Goal: Communication & Community: Answer question/provide support

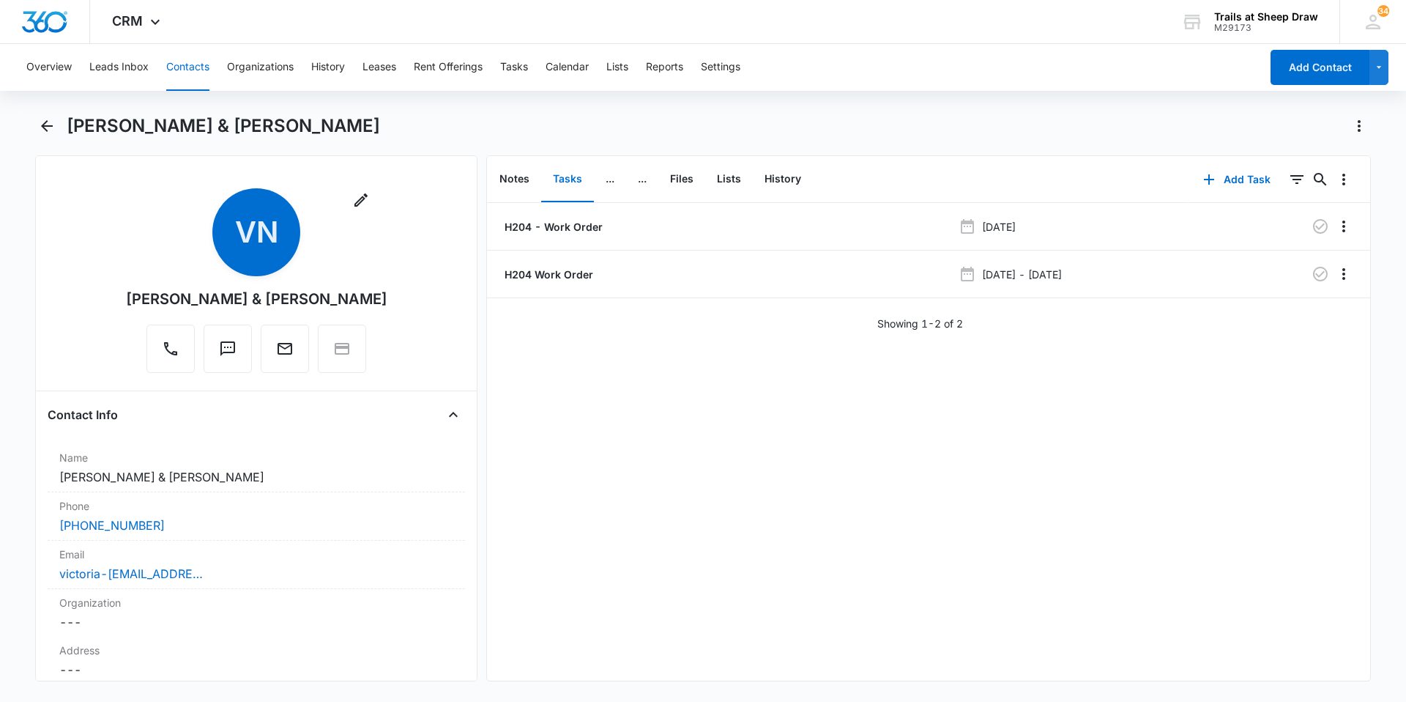
click at [197, 59] on button "Contacts" at bounding box center [187, 67] width 43 height 47
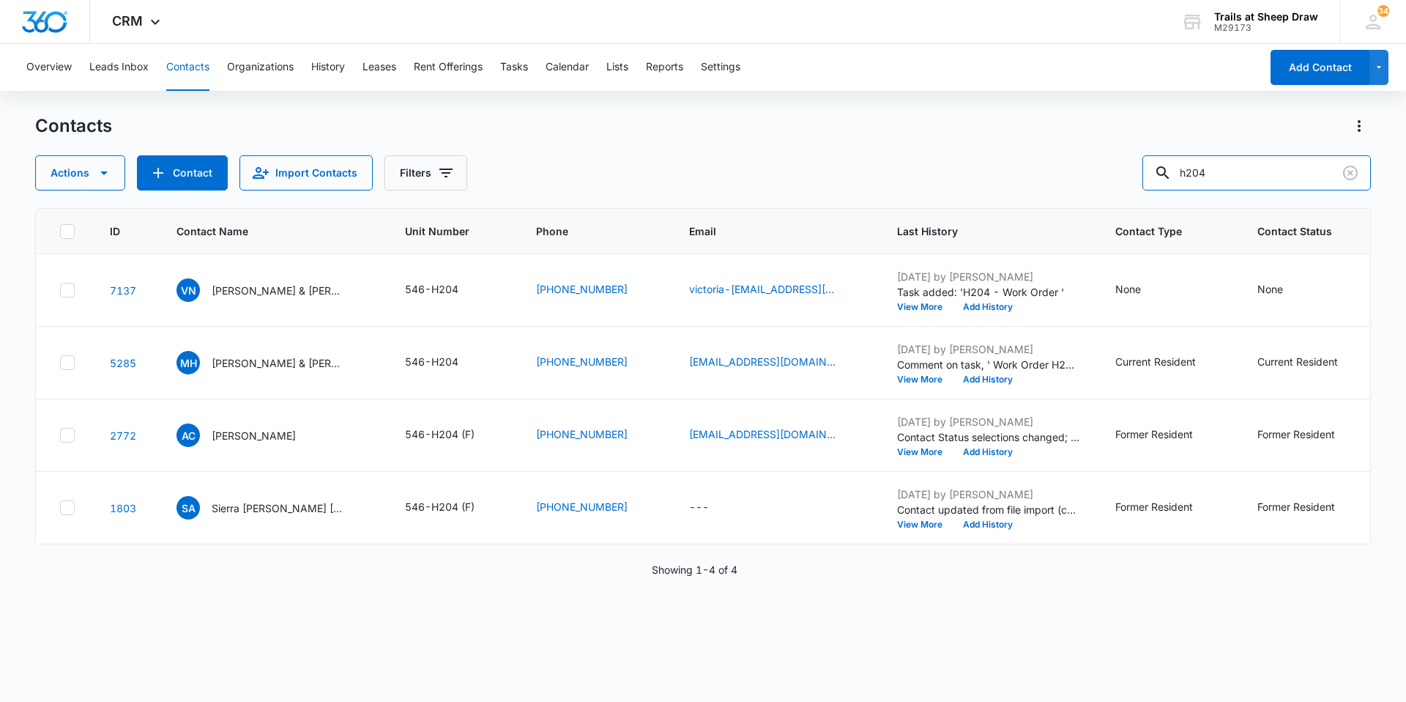
drag, startPoint x: 1270, startPoint y: 181, endPoint x: 967, endPoint y: 198, distance: 303.7
click at [987, 207] on div "Contacts Actions Contact Import Contacts Filters h204 ID Contact Name Unit Numb…" at bounding box center [703, 407] width 1336 height 586
type input "t307"
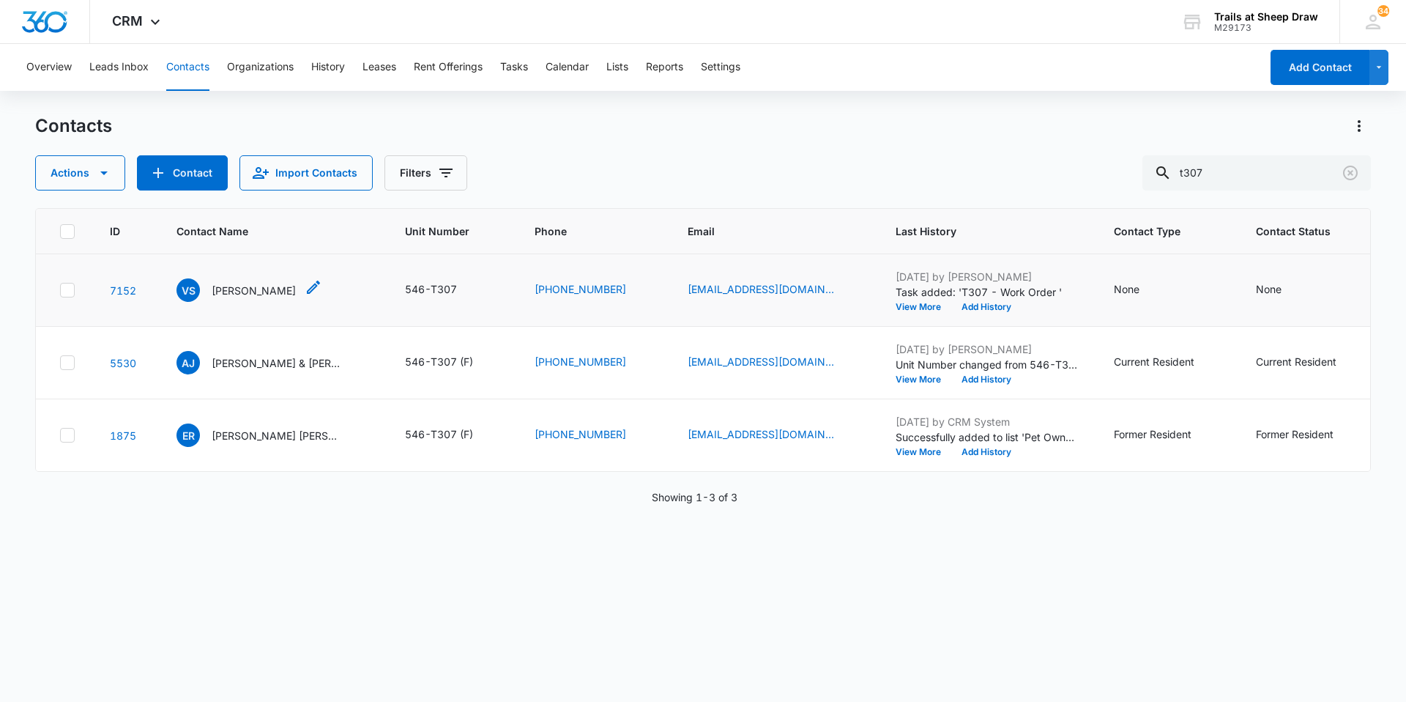
click at [239, 290] on p "[PERSON_NAME]" at bounding box center [254, 290] width 84 height 15
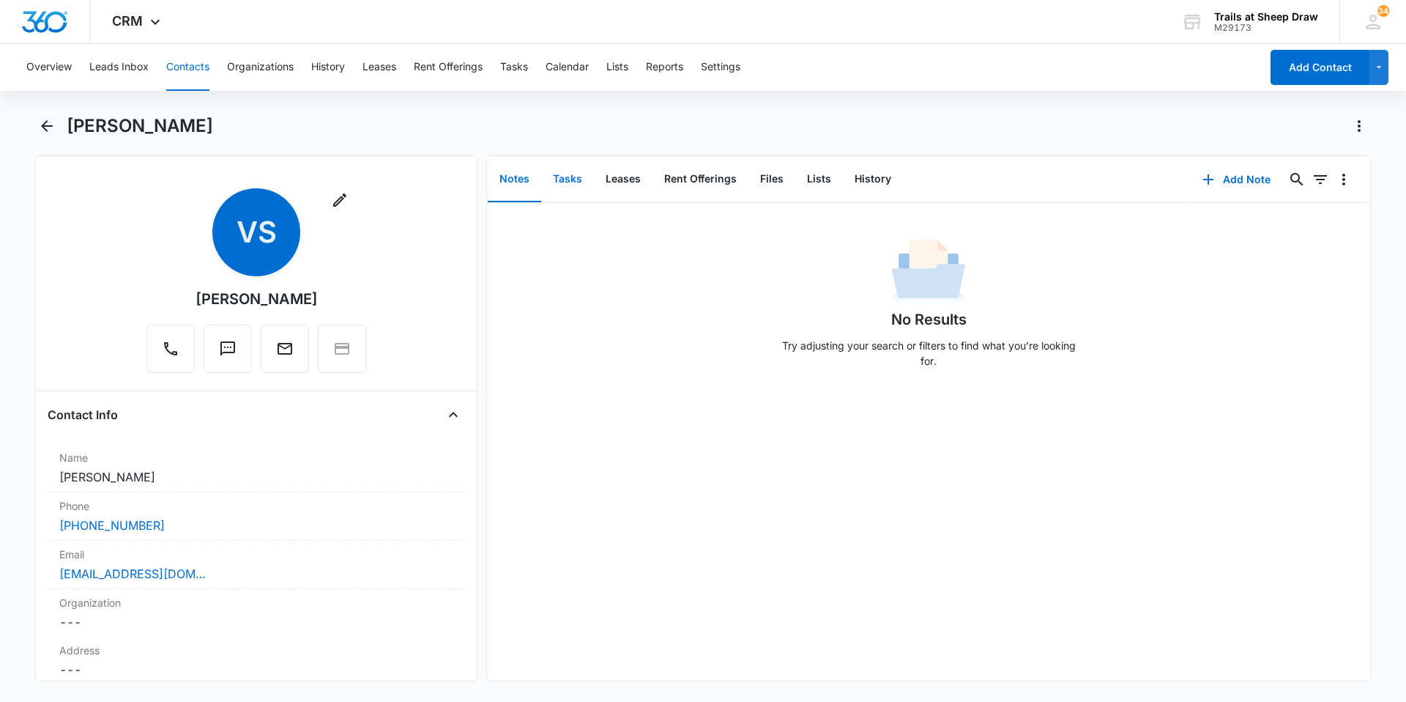
click at [580, 179] on button "Tasks" at bounding box center [567, 179] width 53 height 45
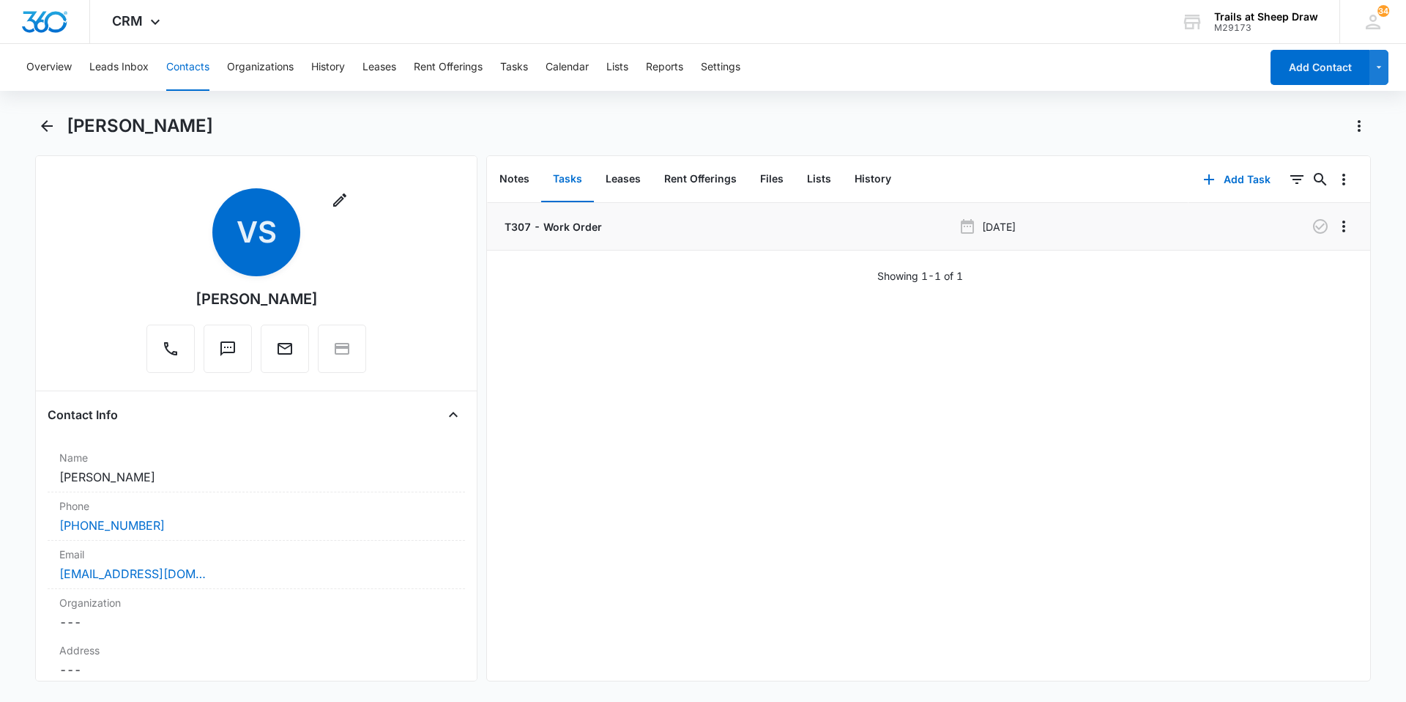
click at [576, 226] on p "T307 - Work Order" at bounding box center [552, 226] width 100 height 15
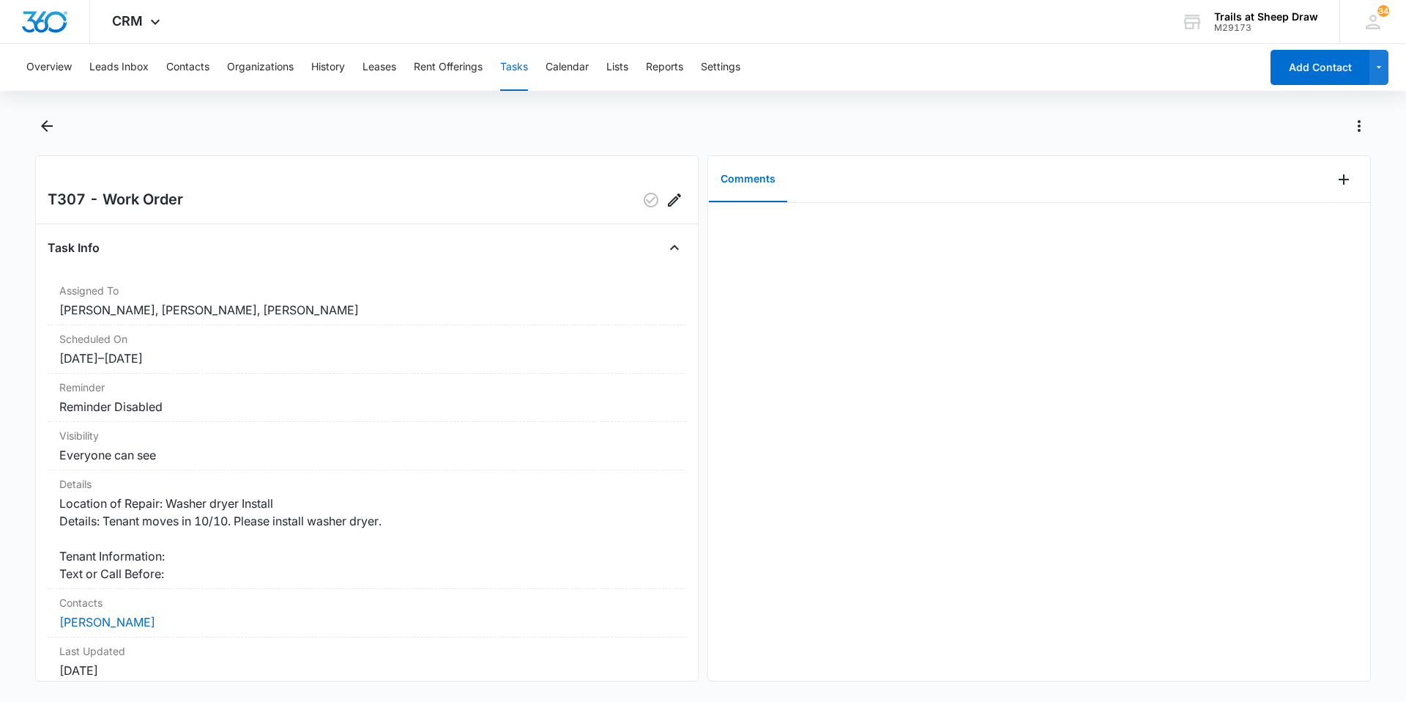
click at [511, 70] on button "Tasks" at bounding box center [514, 67] width 28 height 47
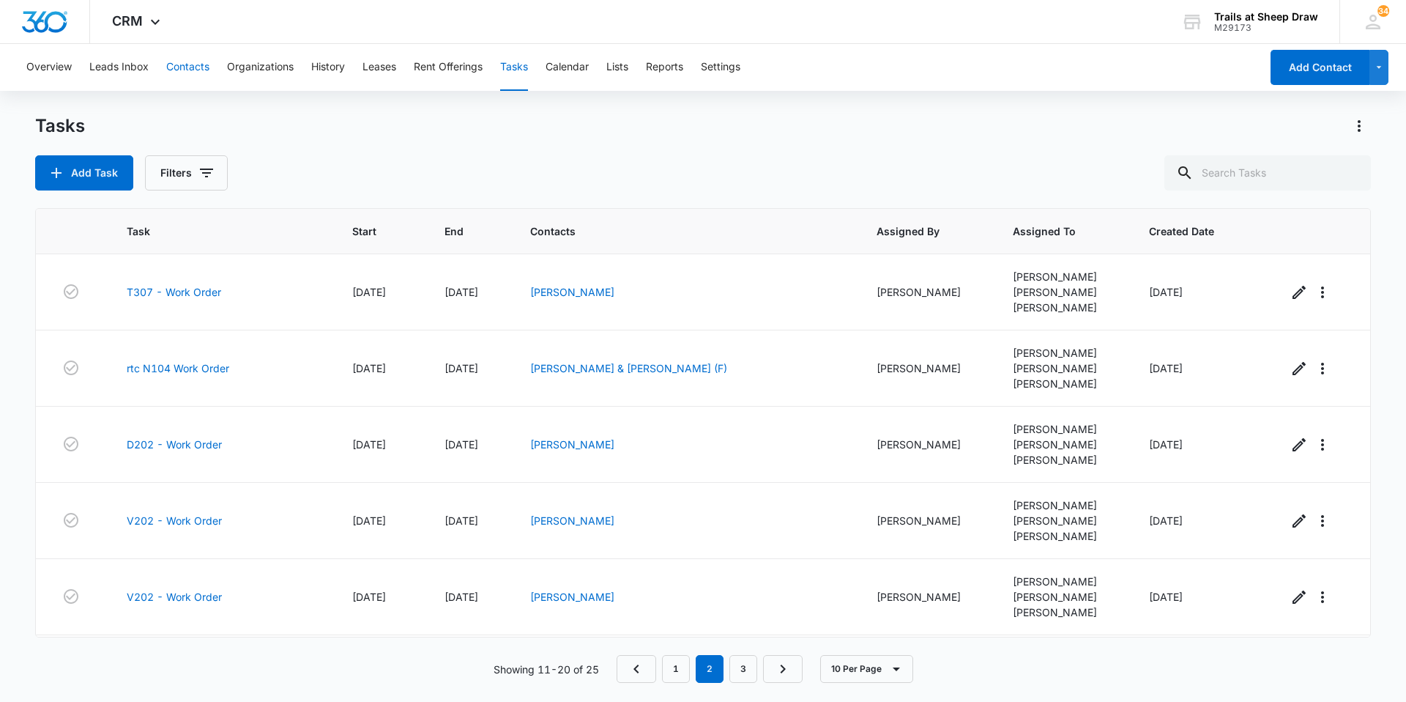
click at [174, 75] on button "Contacts" at bounding box center [187, 67] width 43 height 47
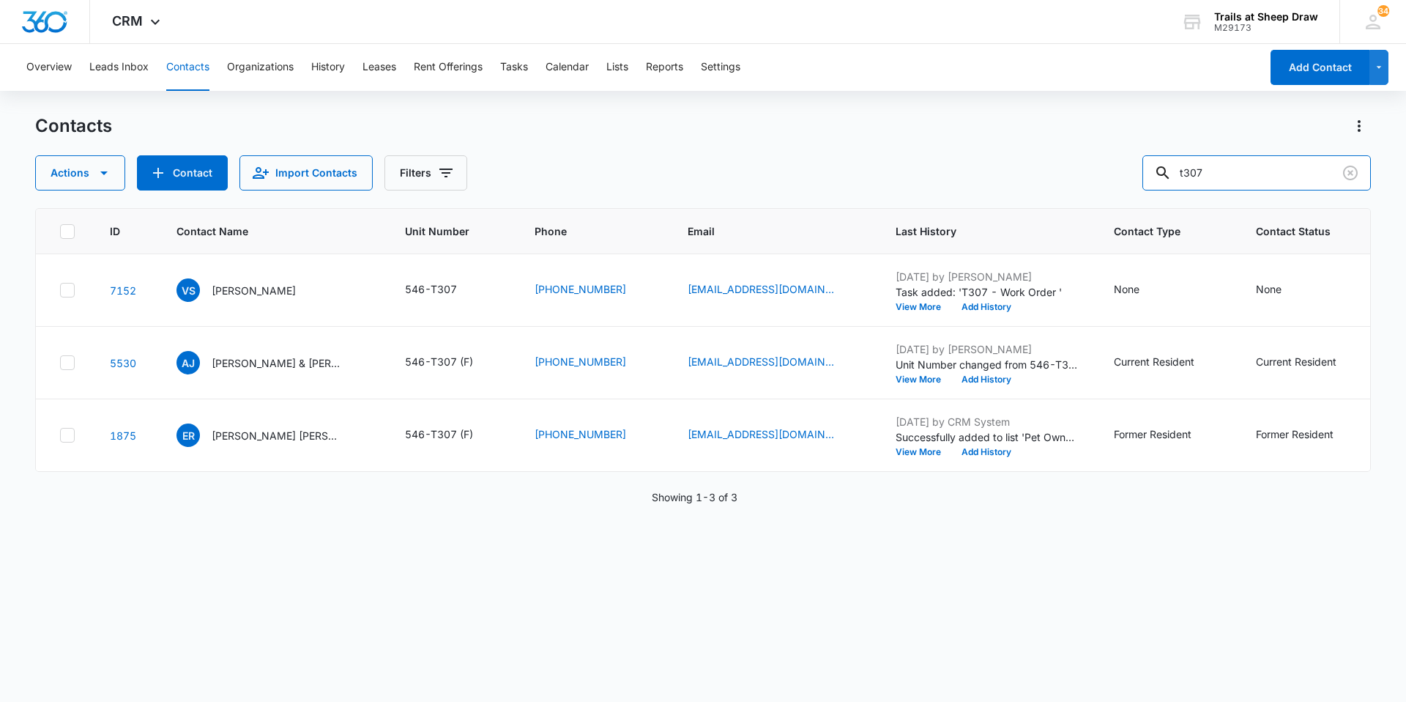
drag, startPoint x: 1251, startPoint y: 179, endPoint x: 1096, endPoint y: 169, distance: 154.8
click at [1096, 170] on div "Actions Contact Import Contacts Filters t307" at bounding box center [703, 172] width 1336 height 35
click at [1261, 174] on input "text" at bounding box center [1268, 172] width 207 height 35
click at [509, 67] on button "Tasks" at bounding box center [514, 67] width 28 height 47
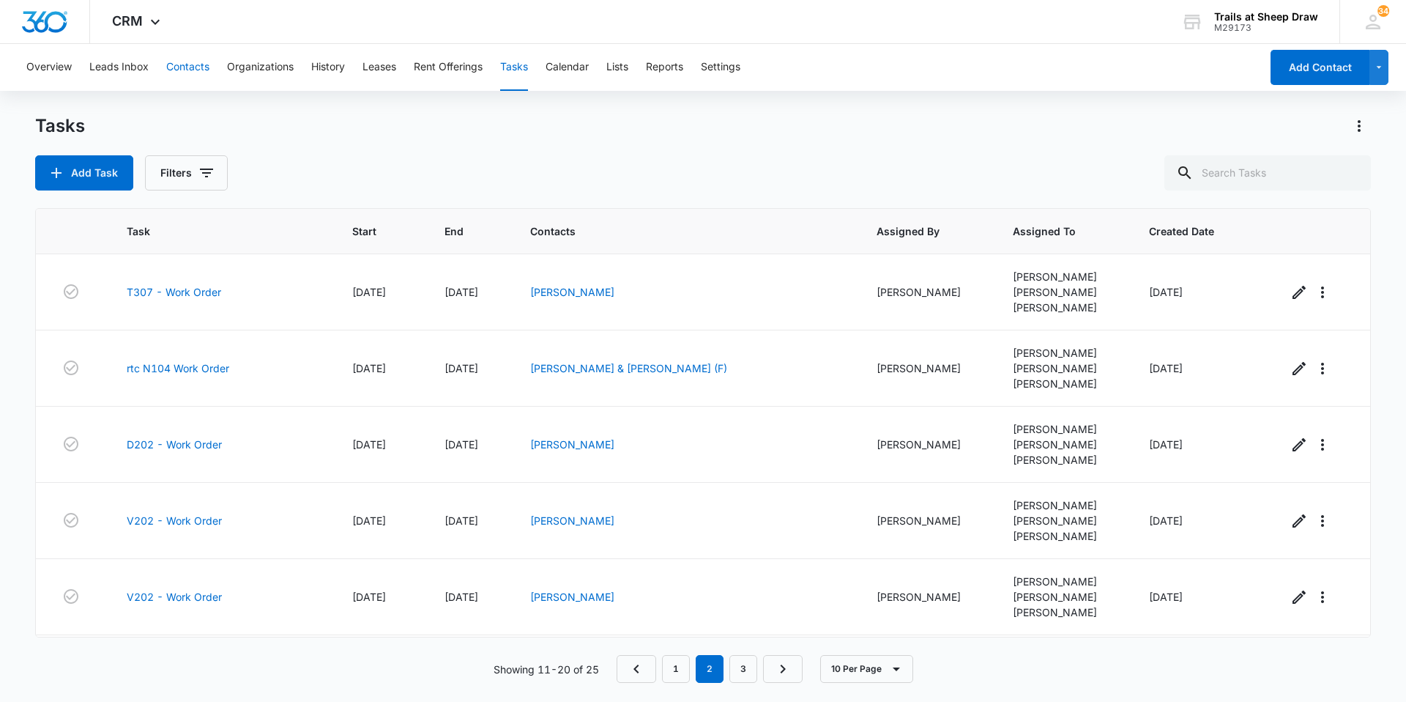
click at [190, 71] on button "Contacts" at bounding box center [187, 67] width 43 height 47
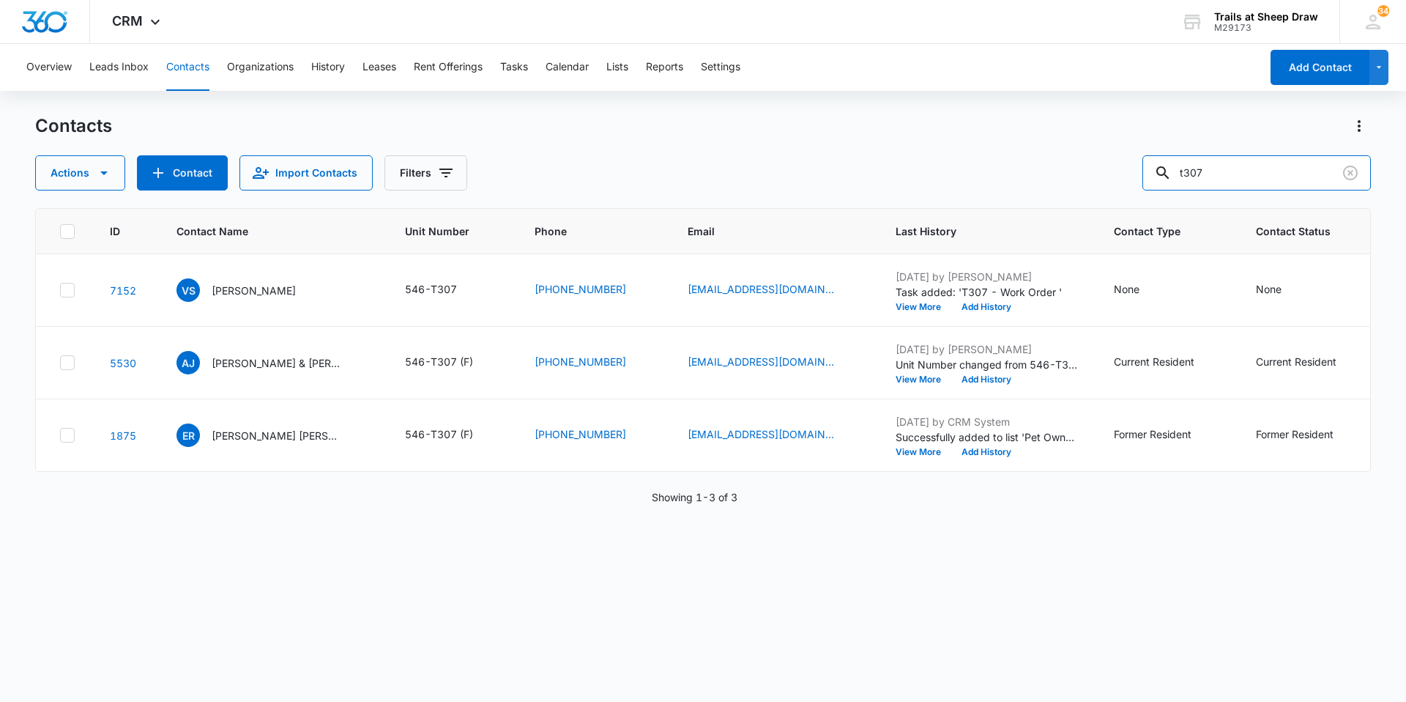
drag, startPoint x: 1258, startPoint y: 168, endPoint x: 1126, endPoint y: 159, distance: 132.9
click at [1126, 159] on div "Actions Contact Import Contacts Filters t307" at bounding box center [703, 172] width 1336 height 35
type input "v303"
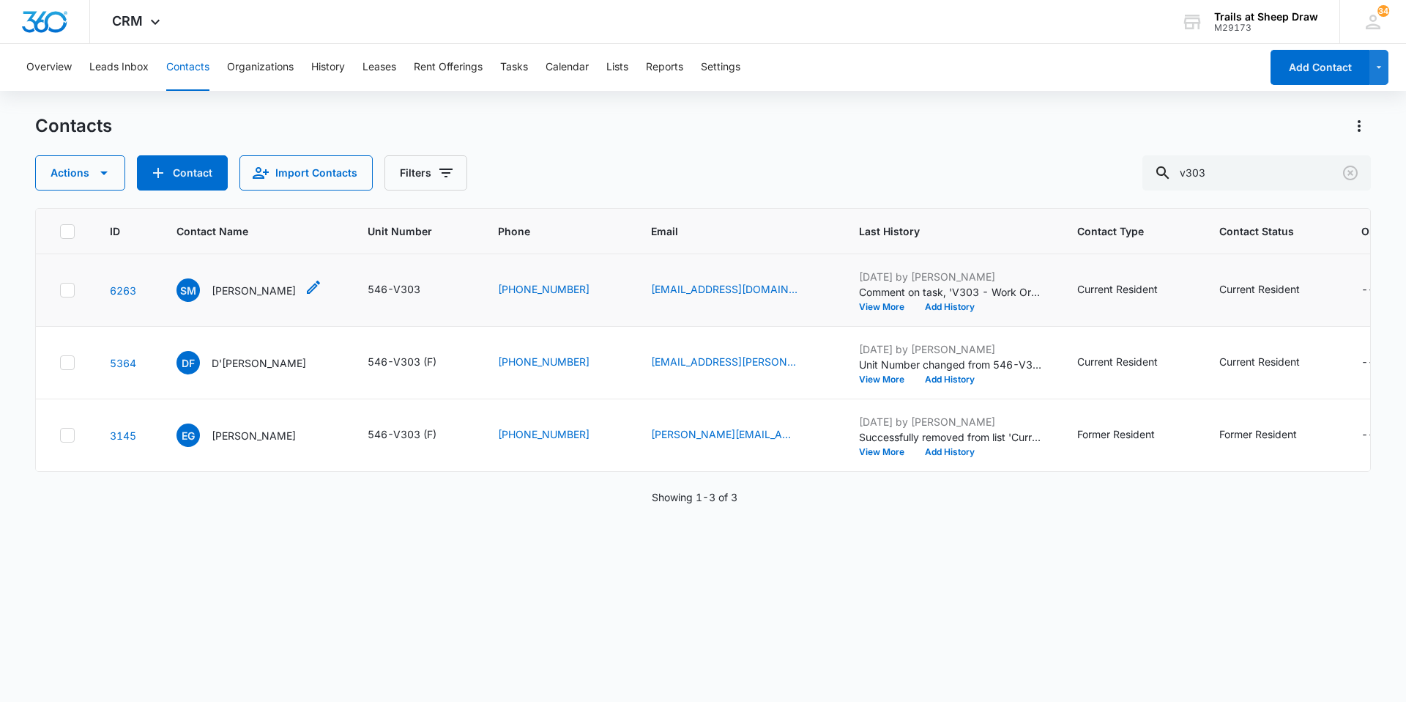
click at [252, 291] on p "[PERSON_NAME]" at bounding box center [254, 290] width 84 height 15
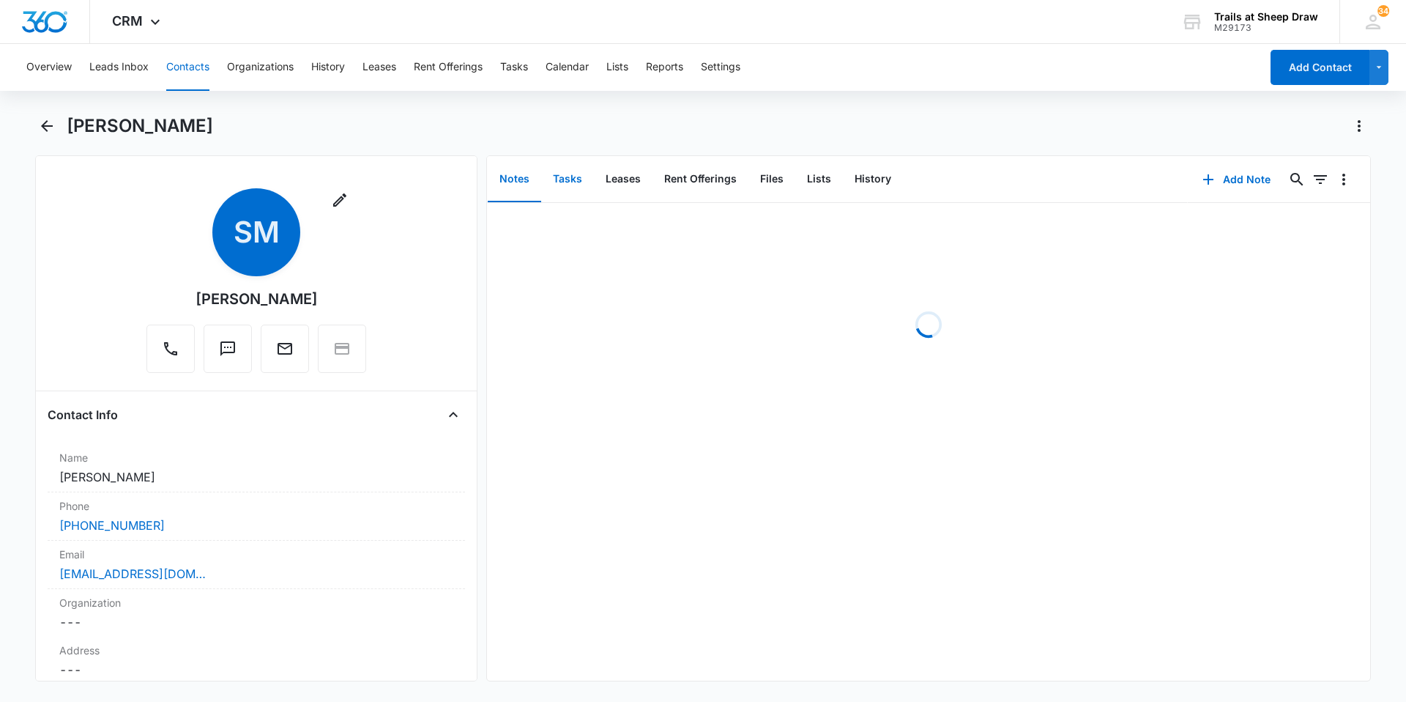
click at [575, 184] on button "Tasks" at bounding box center [567, 179] width 53 height 45
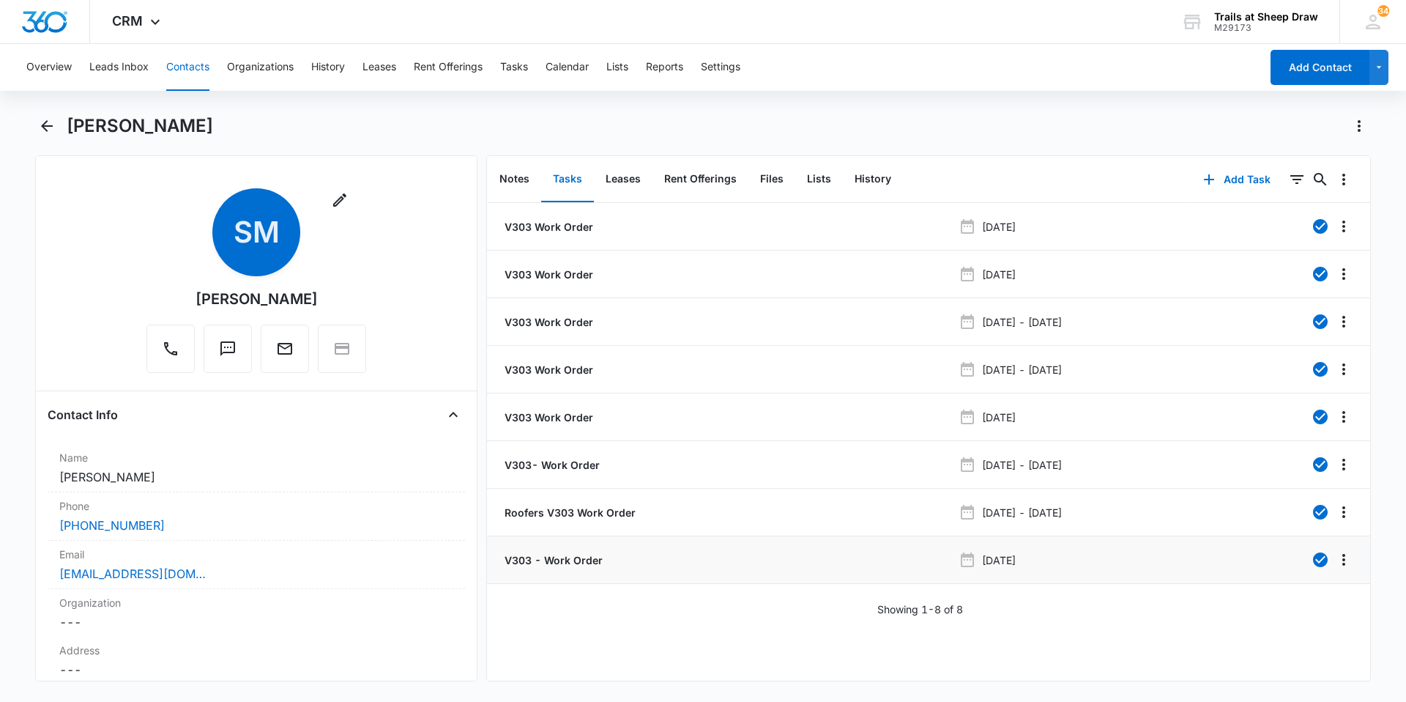
click at [529, 555] on p "V303 - Work Order" at bounding box center [552, 559] width 101 height 15
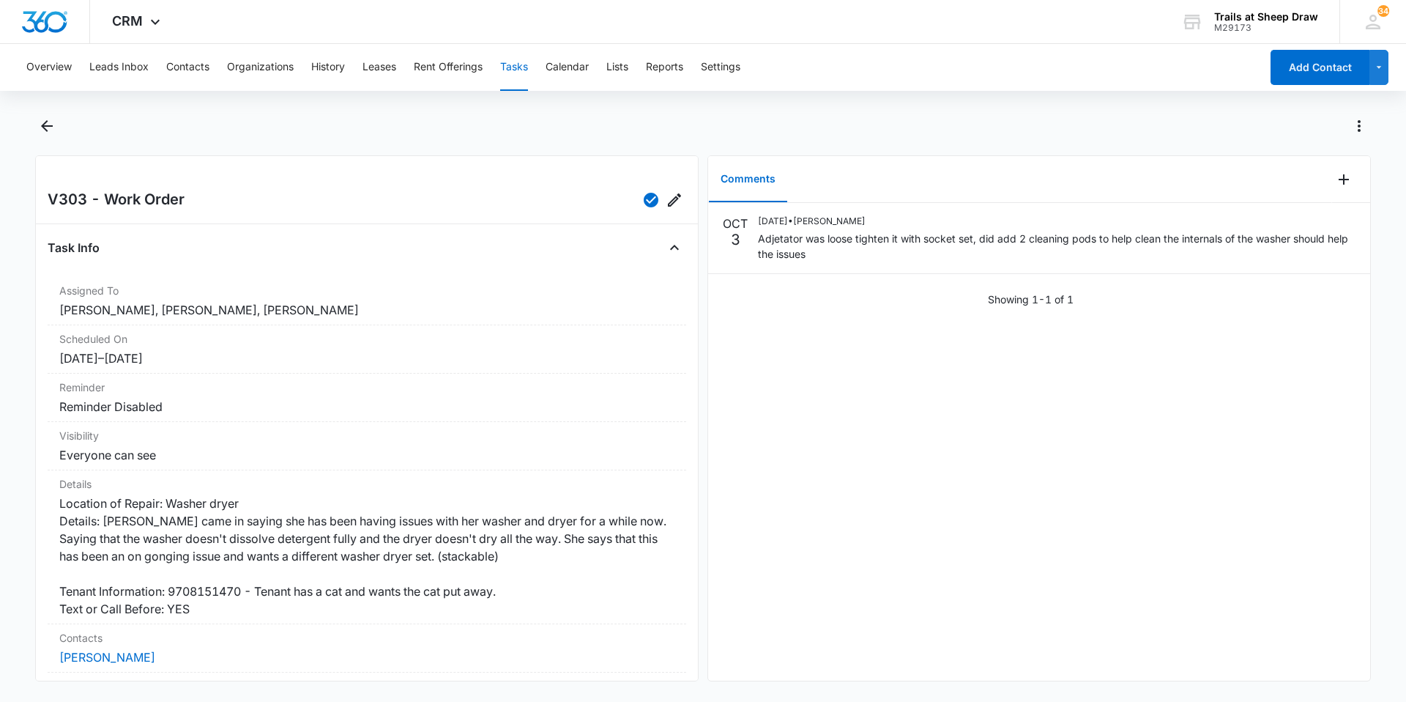
click at [532, 78] on div "Overview Leads Inbox Contacts Organizations History Leases Rent Offerings Tasks…" at bounding box center [639, 67] width 1243 height 47
click at [528, 70] on button "Tasks" at bounding box center [514, 67] width 28 height 47
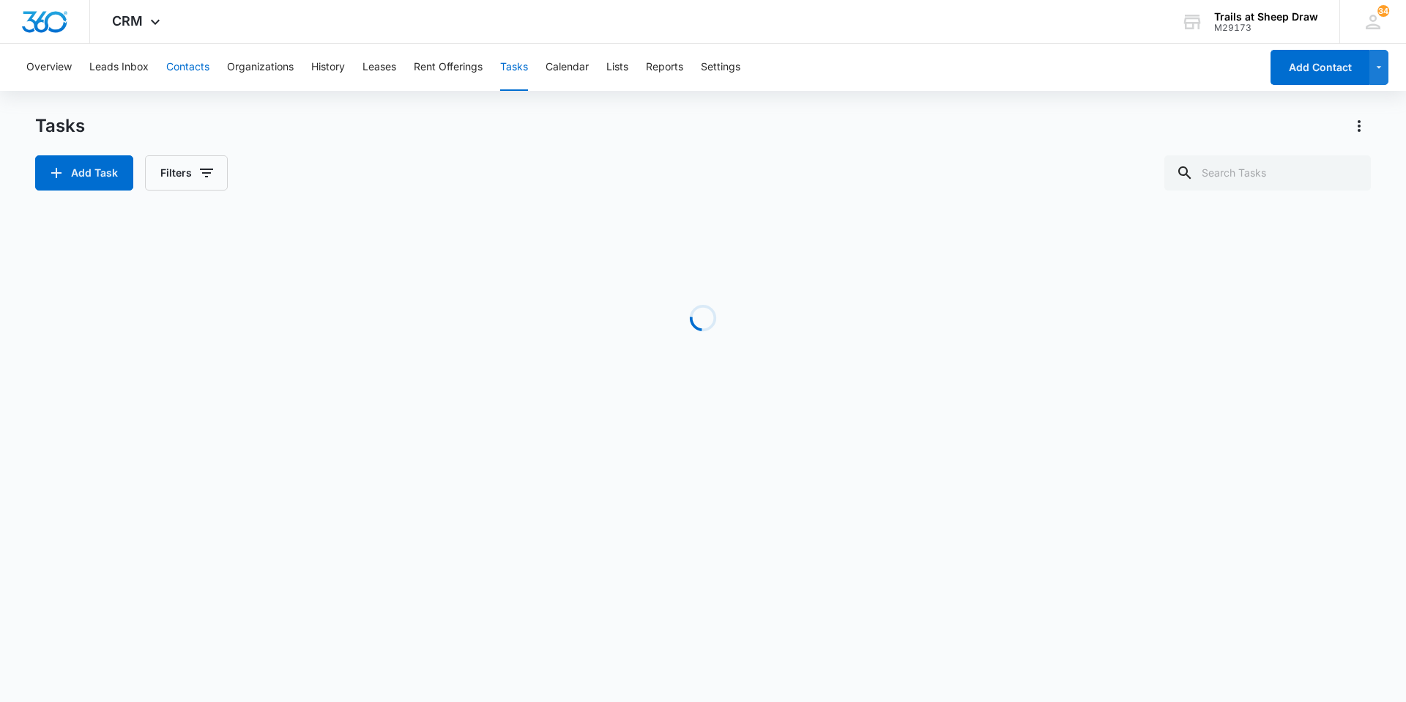
click at [179, 73] on button "Contacts" at bounding box center [187, 67] width 43 height 47
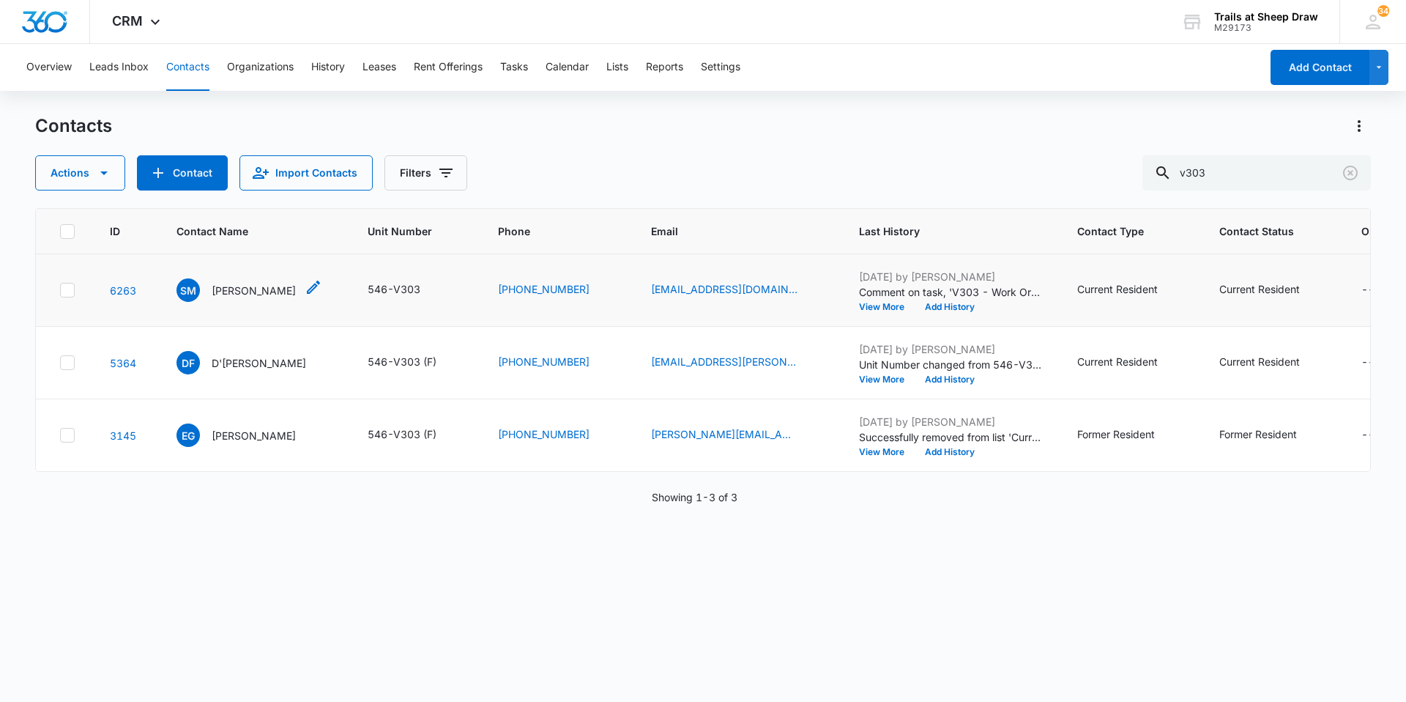
click at [217, 286] on p "[PERSON_NAME]" at bounding box center [254, 290] width 84 height 15
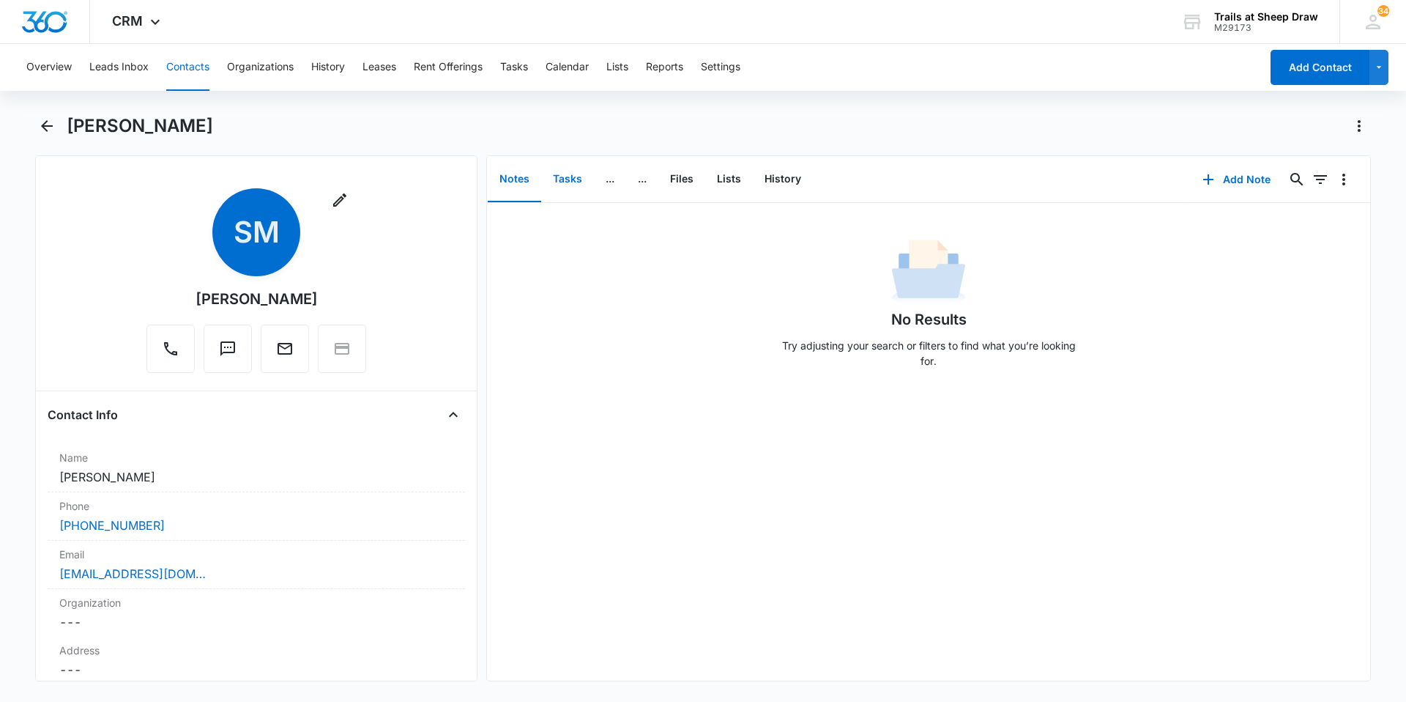
click at [568, 185] on button "Tasks" at bounding box center [567, 179] width 53 height 45
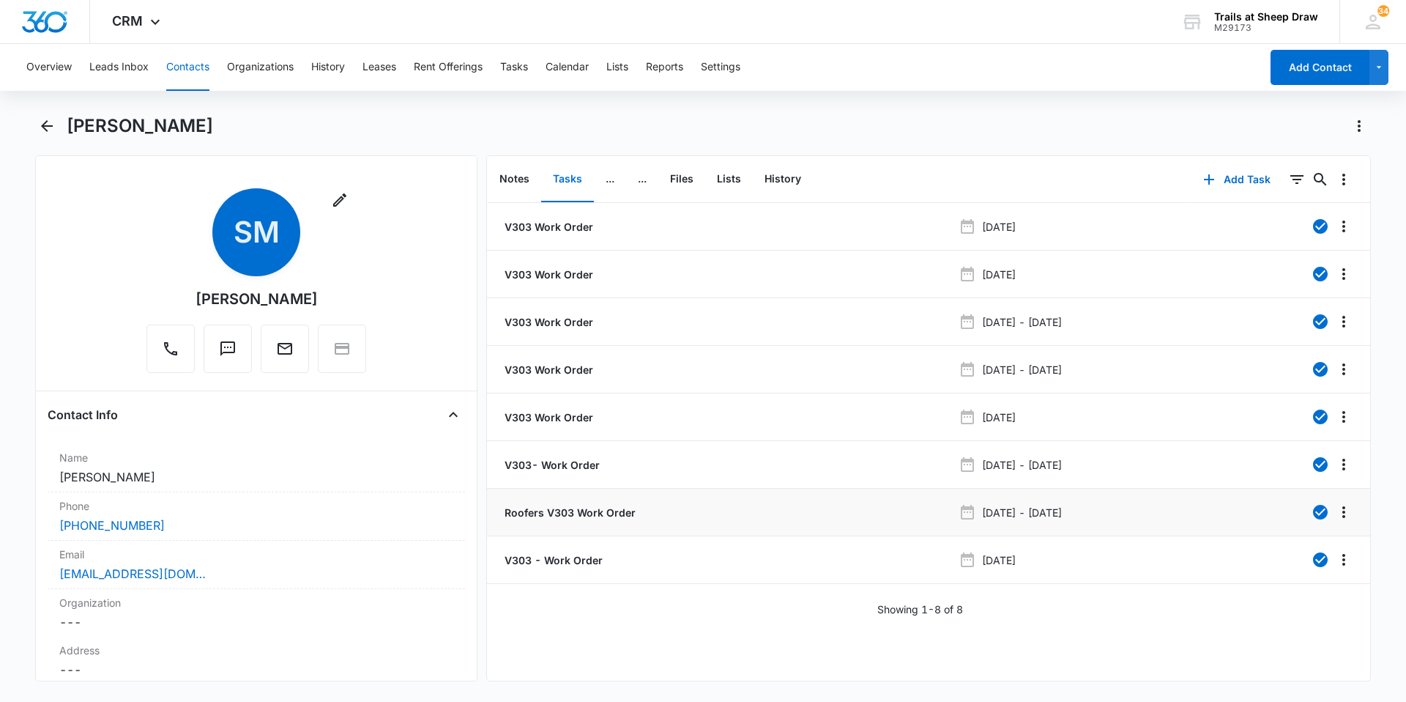
click at [578, 513] on p "Roofers V303 Work Order" at bounding box center [569, 512] width 134 height 15
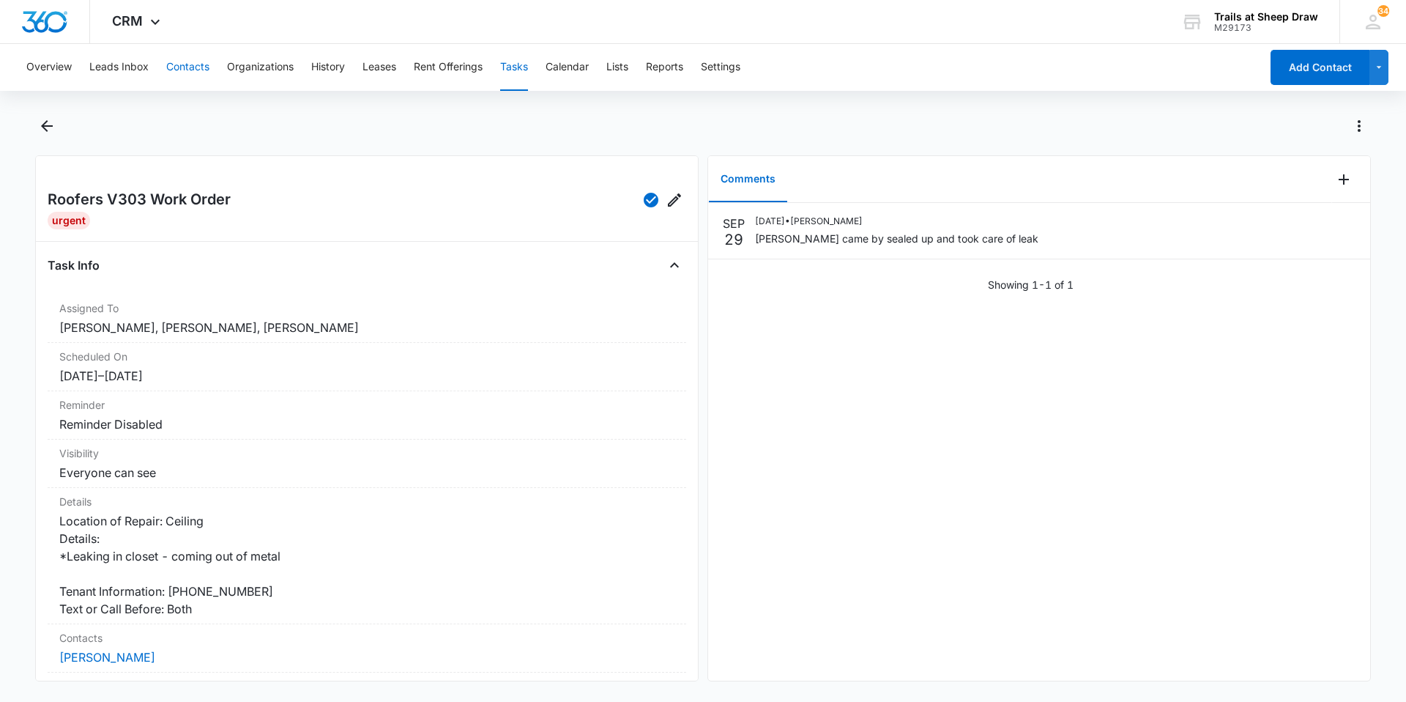
click at [170, 71] on button "Contacts" at bounding box center [187, 67] width 43 height 47
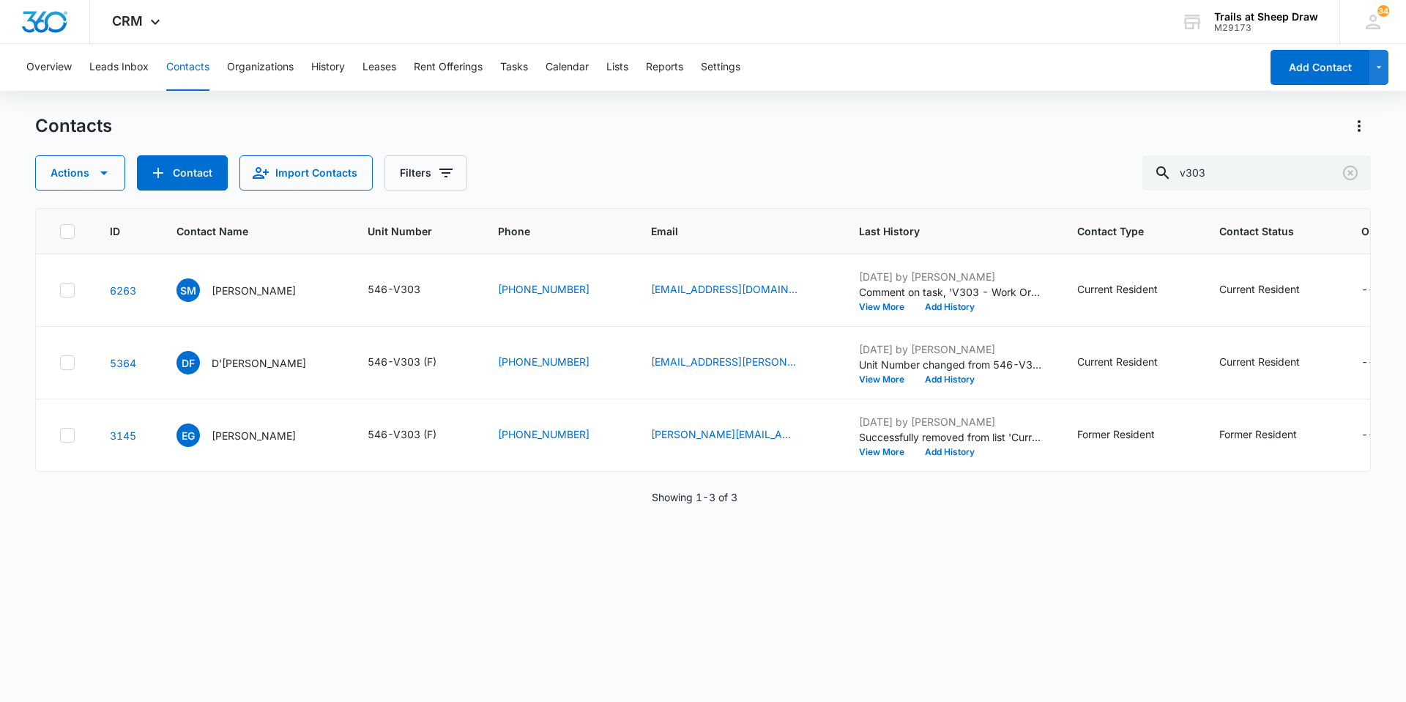
click at [248, 291] on p "[PERSON_NAME]" at bounding box center [254, 290] width 84 height 15
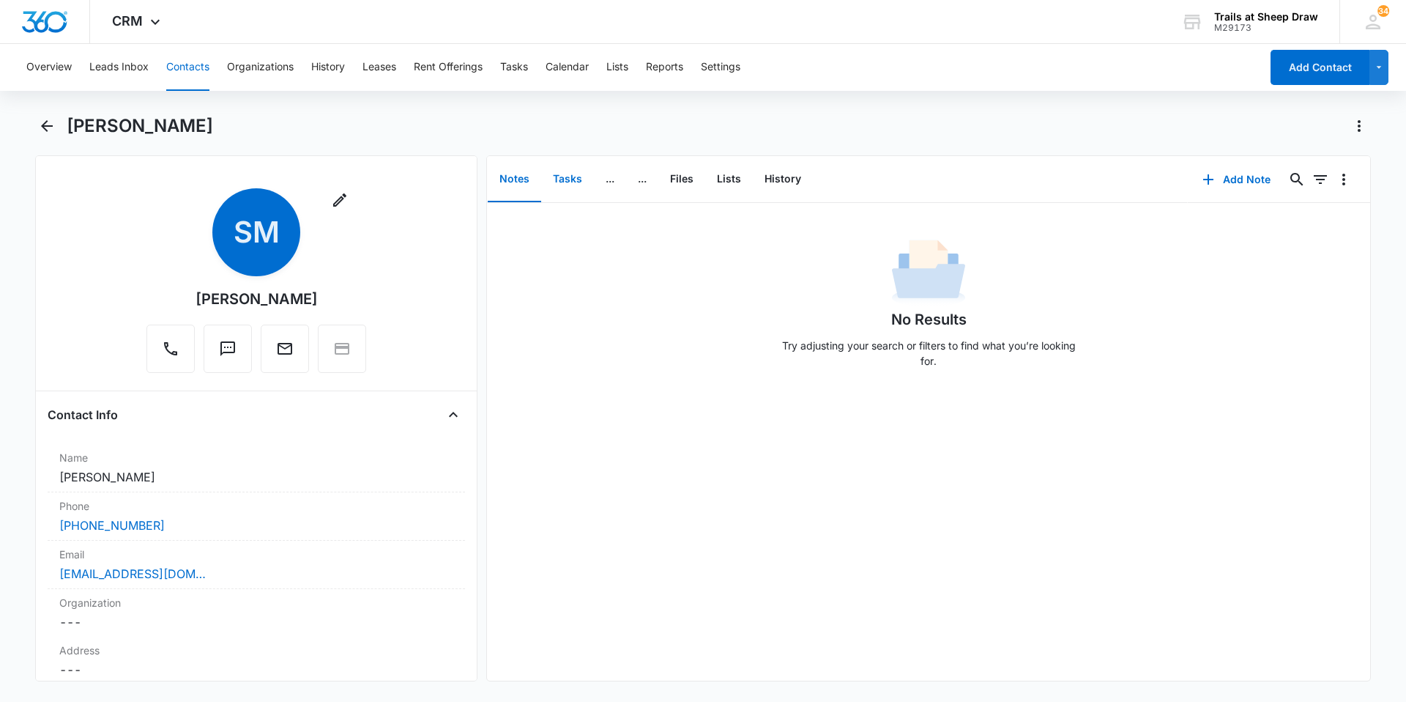
click at [566, 173] on button "Tasks" at bounding box center [567, 179] width 53 height 45
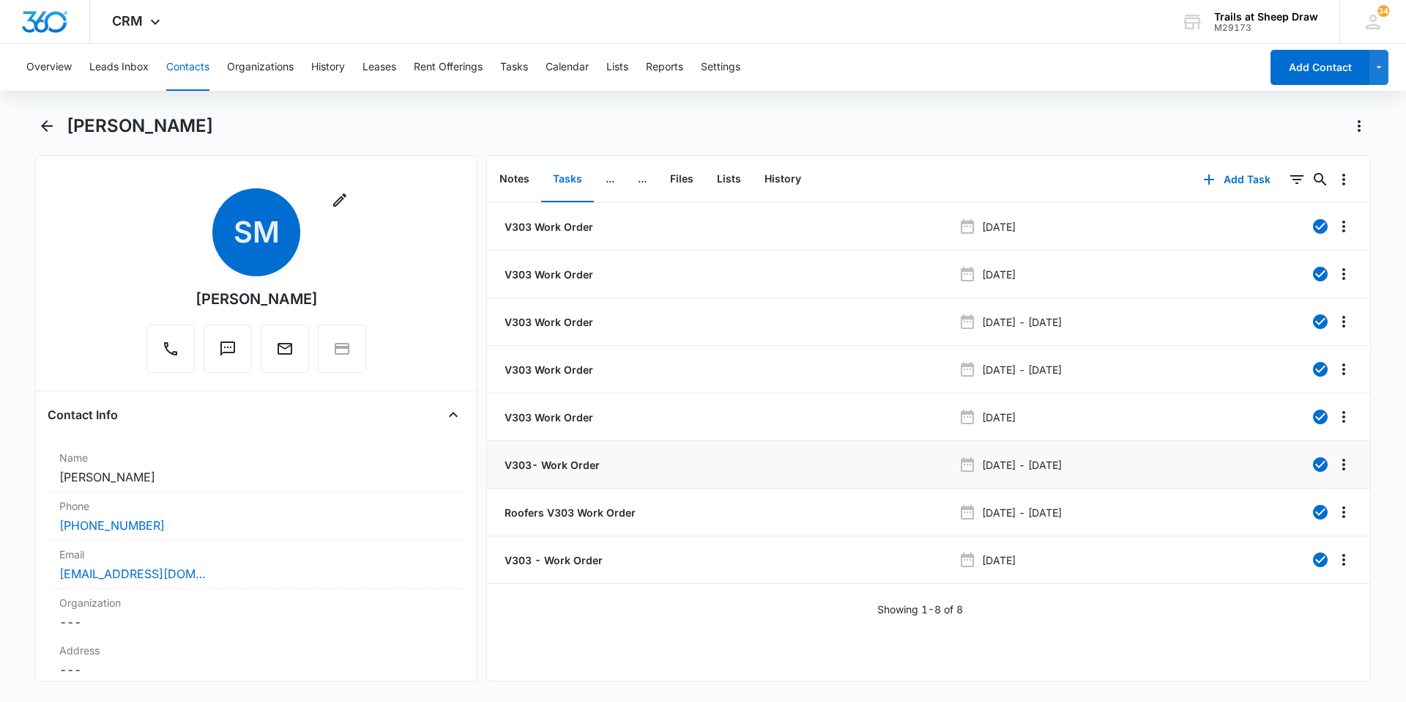
click at [573, 469] on p "V303- Work Order" at bounding box center [551, 464] width 98 height 15
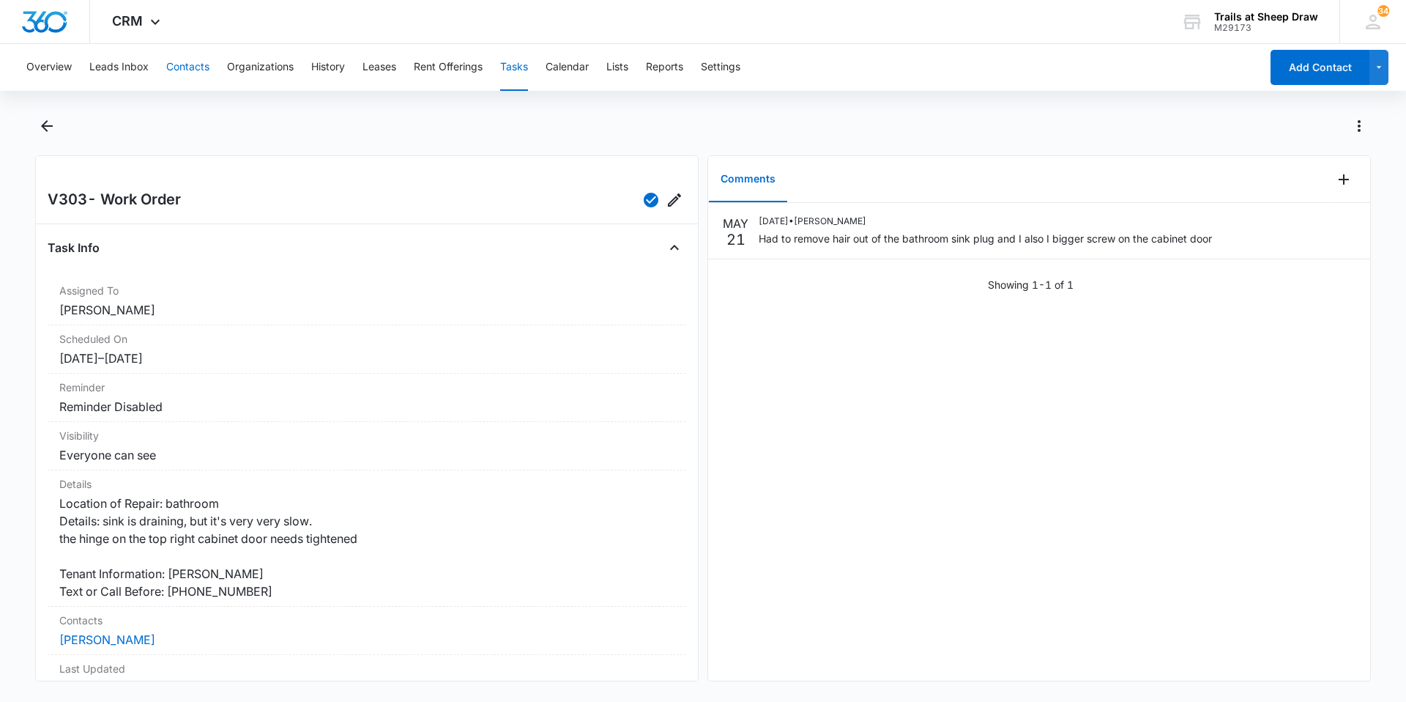
click at [196, 67] on button "Contacts" at bounding box center [187, 67] width 43 height 47
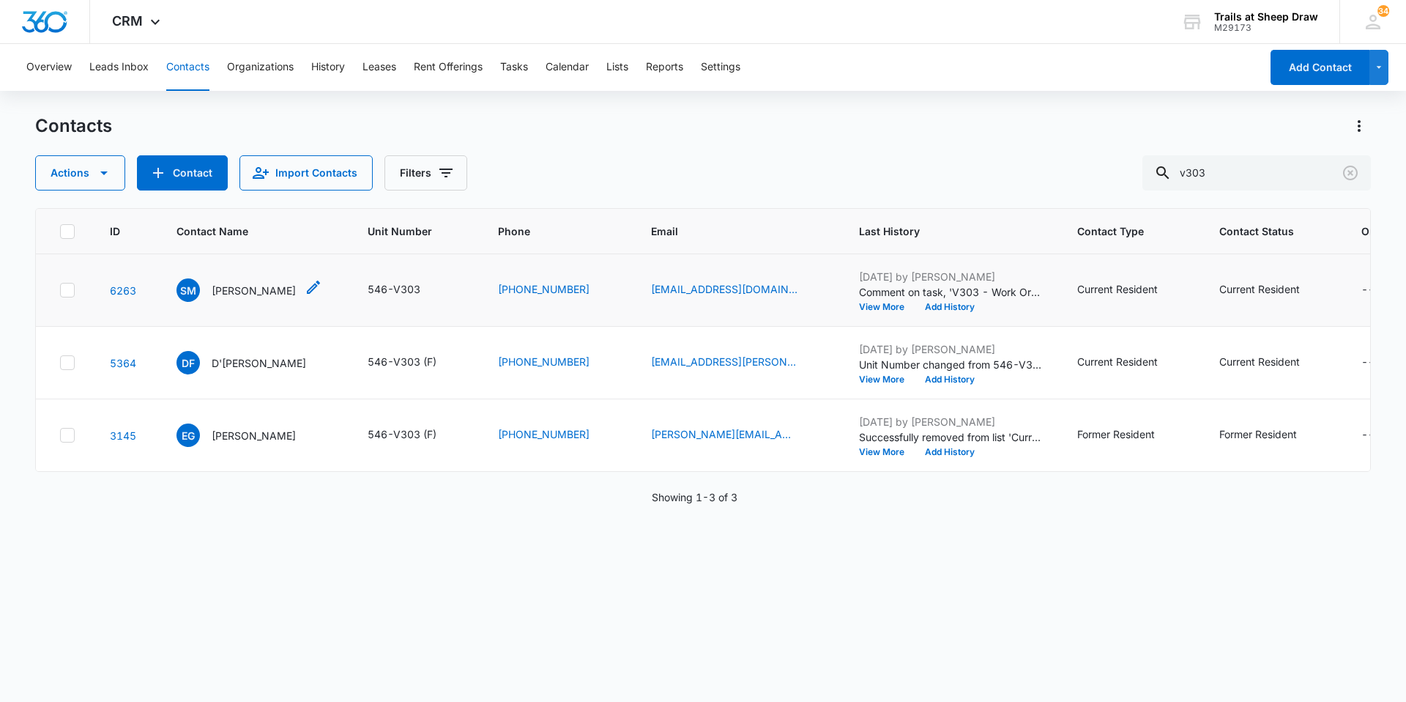
click at [242, 293] on p "[PERSON_NAME]" at bounding box center [254, 290] width 84 height 15
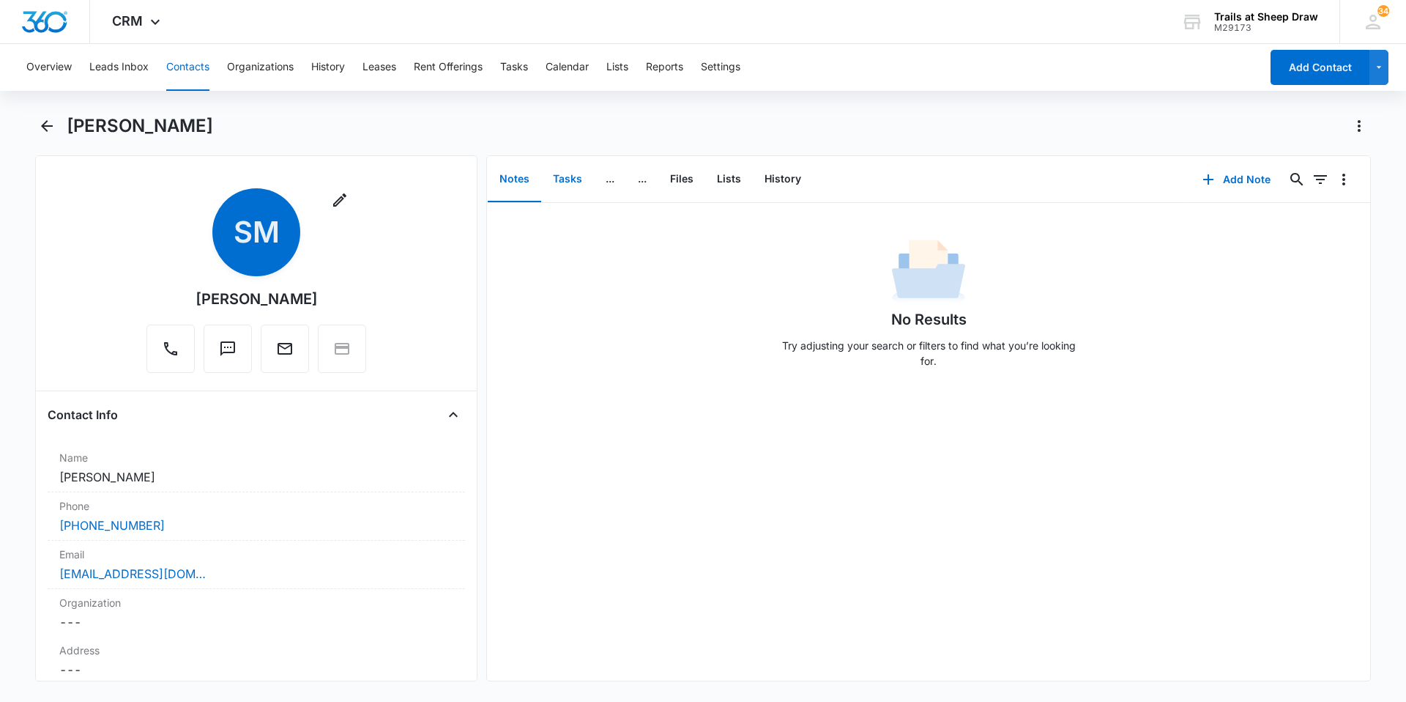
click at [557, 185] on button "Tasks" at bounding box center [567, 179] width 53 height 45
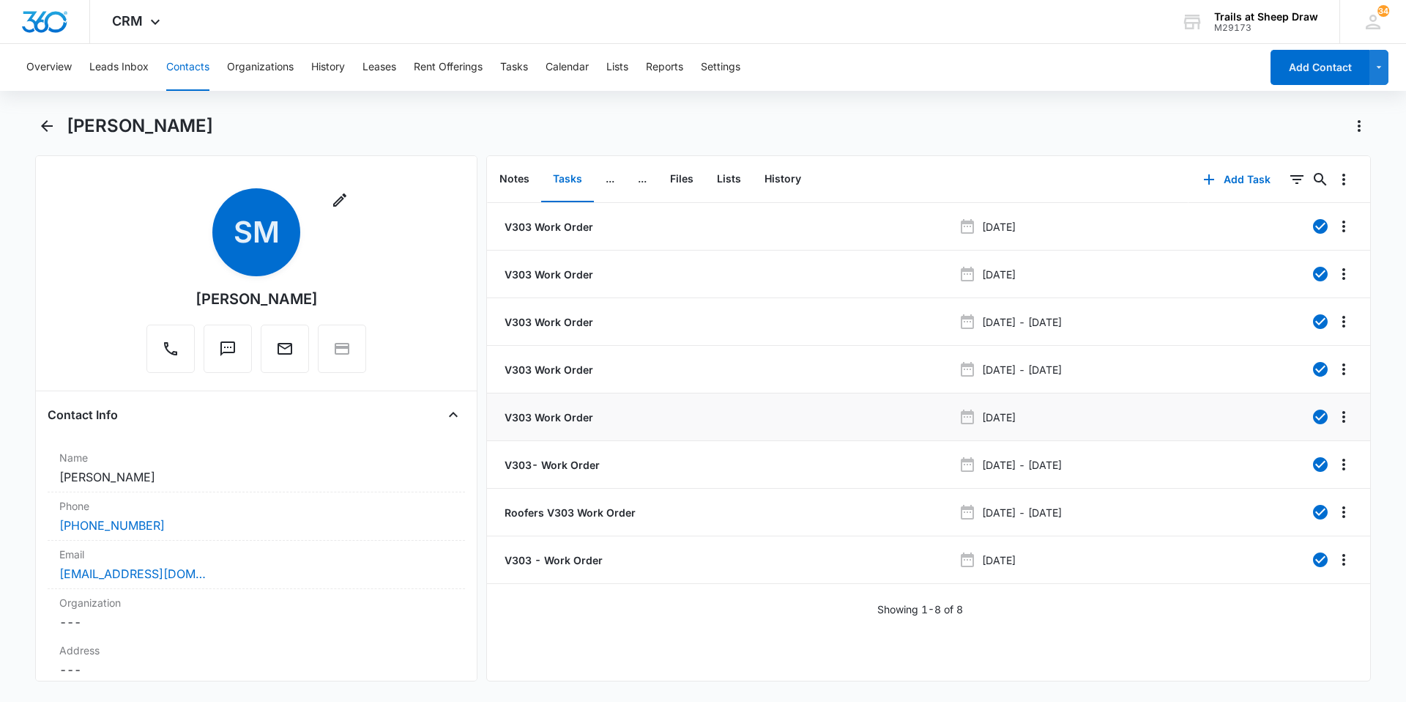
click at [574, 413] on p "V303 Work Order" at bounding box center [548, 416] width 92 height 15
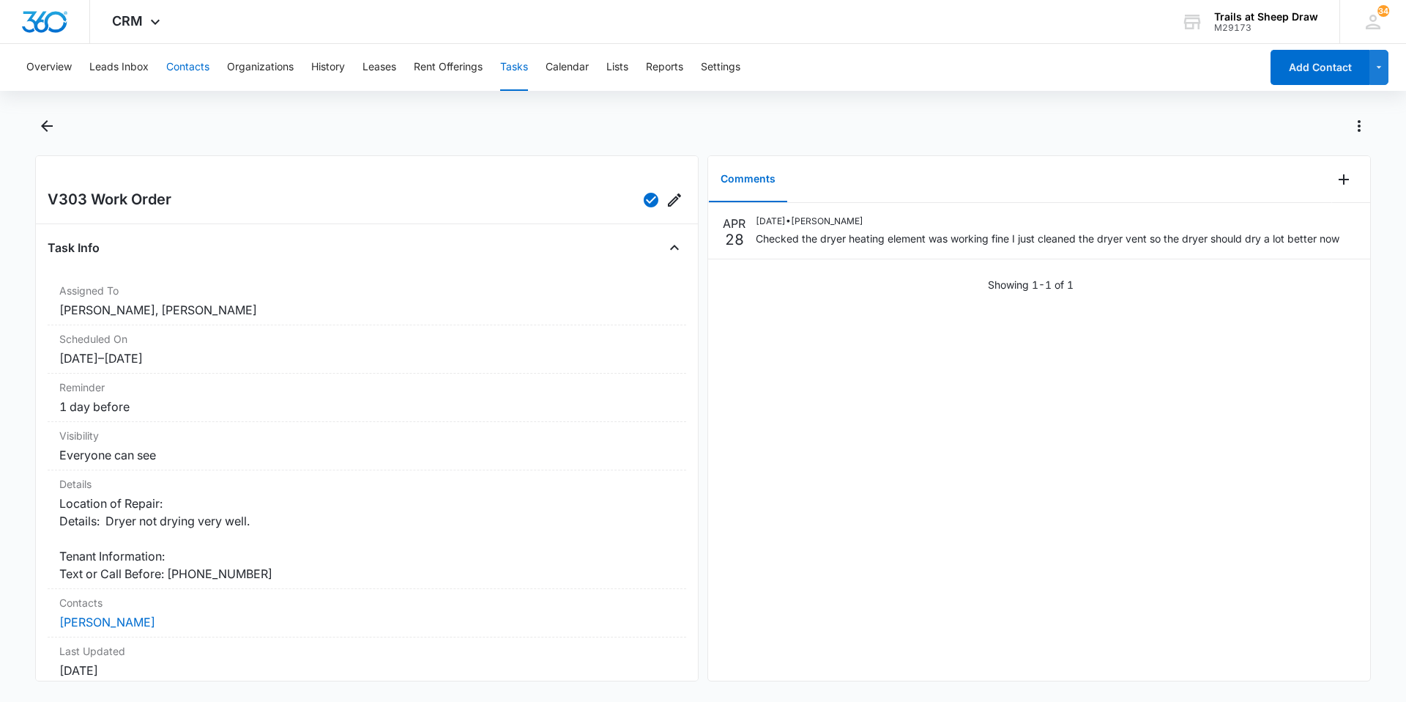
click at [193, 67] on button "Contacts" at bounding box center [187, 67] width 43 height 47
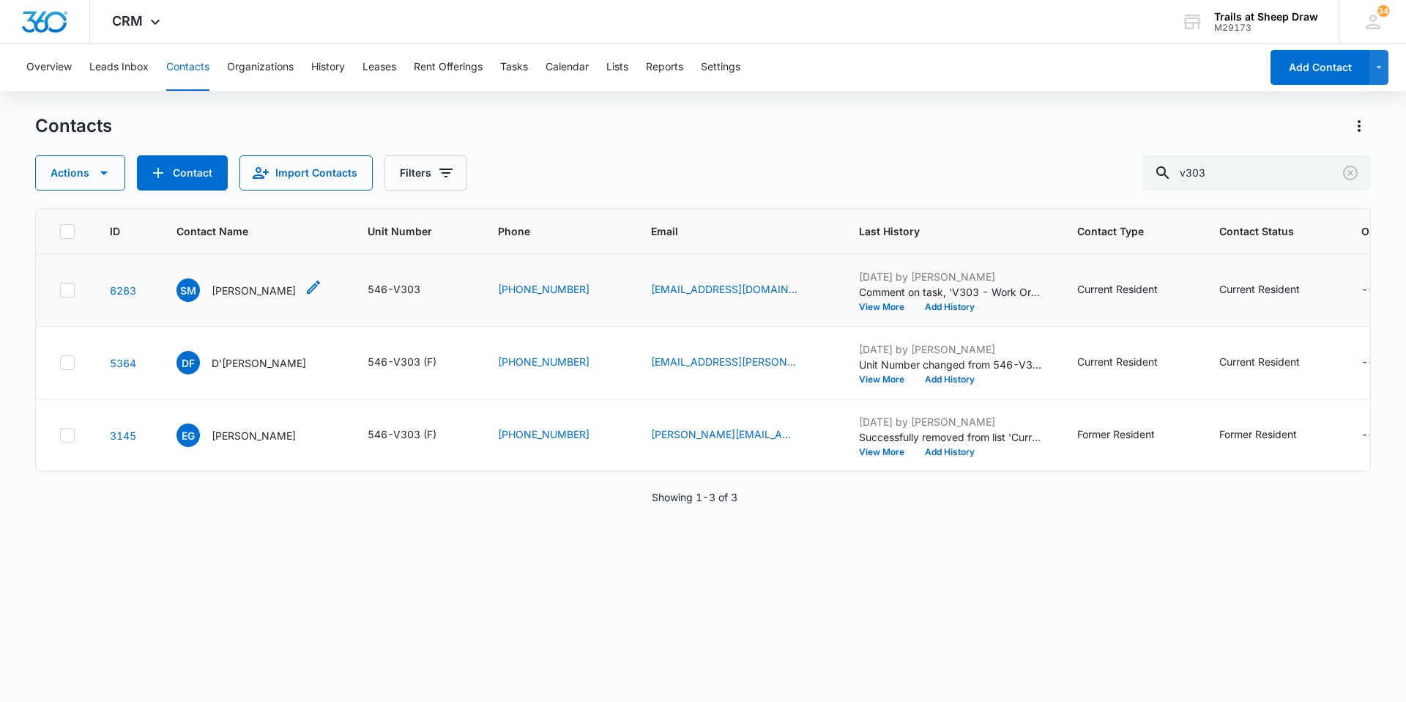
click at [244, 300] on div "SM [PERSON_NAME]" at bounding box center [236, 289] width 119 height 23
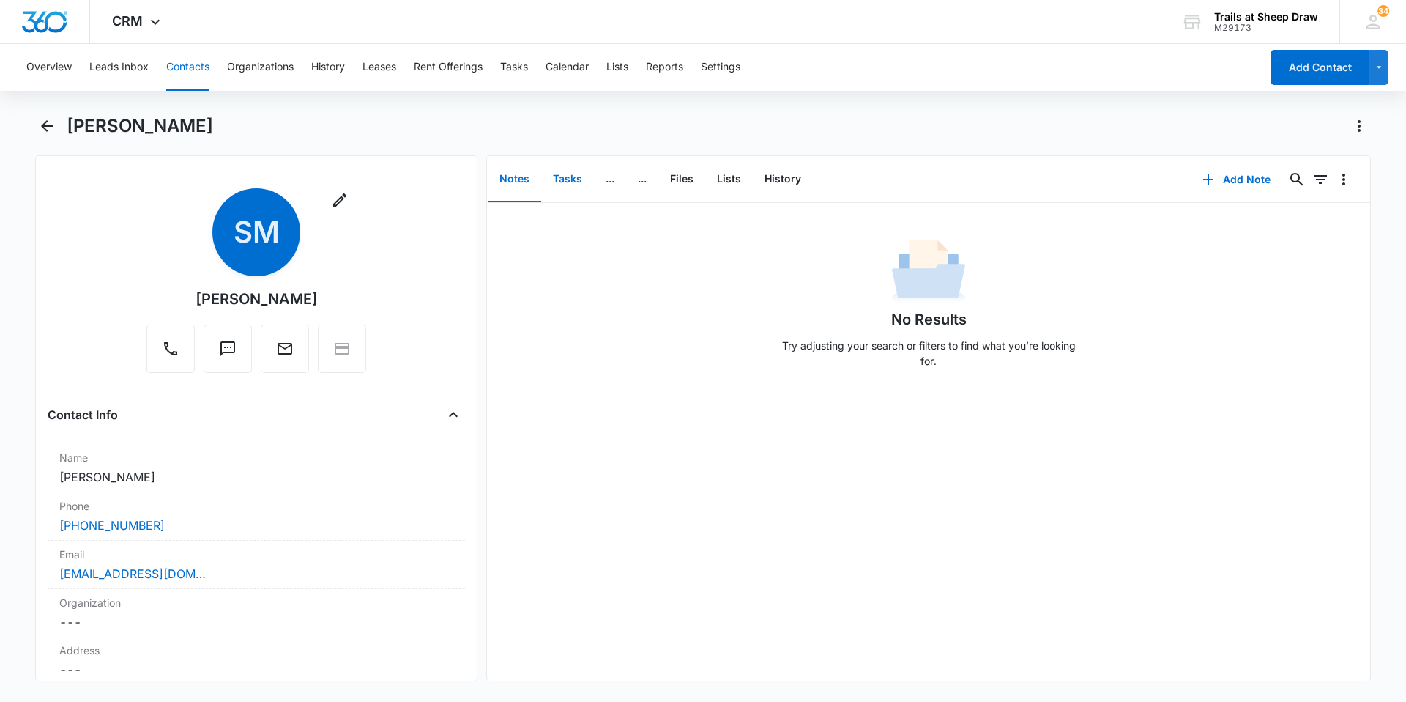
click at [555, 179] on button "Tasks" at bounding box center [567, 179] width 53 height 45
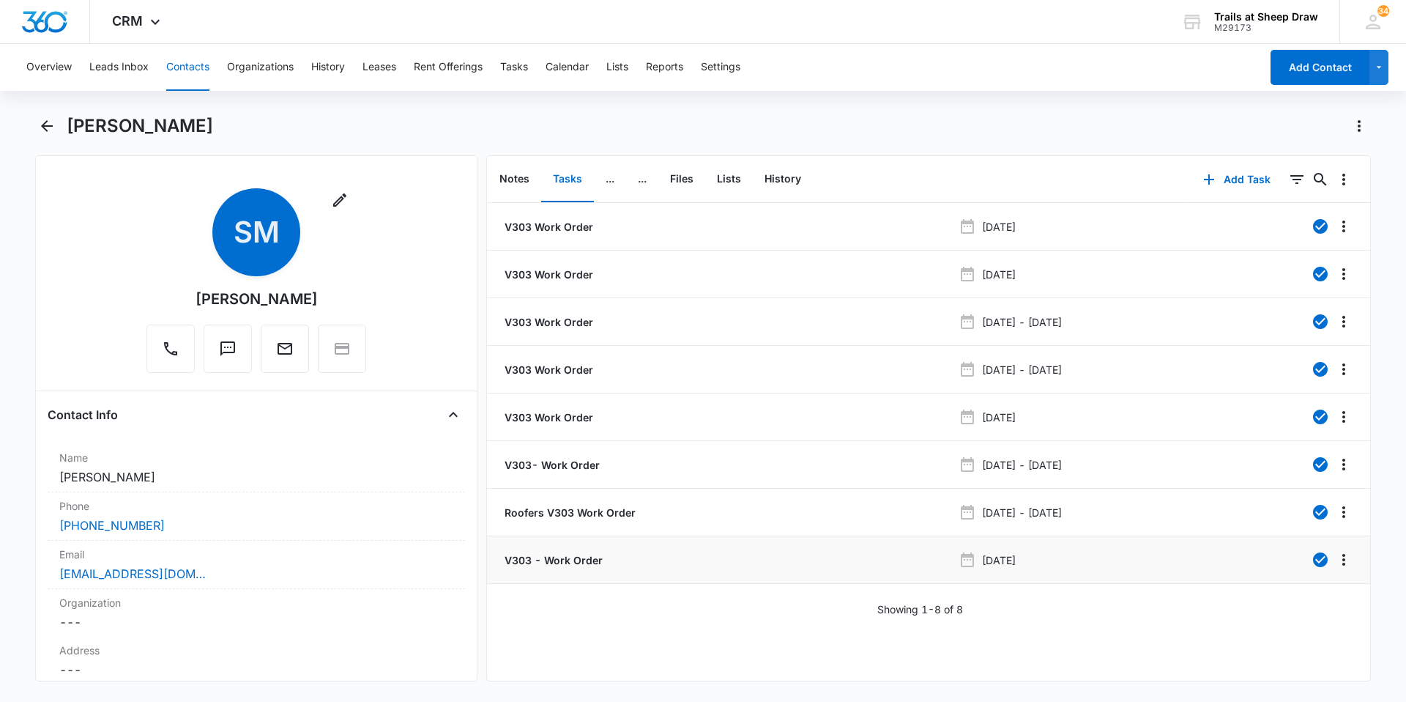
click at [542, 561] on p "V303 - Work Order" at bounding box center [552, 559] width 101 height 15
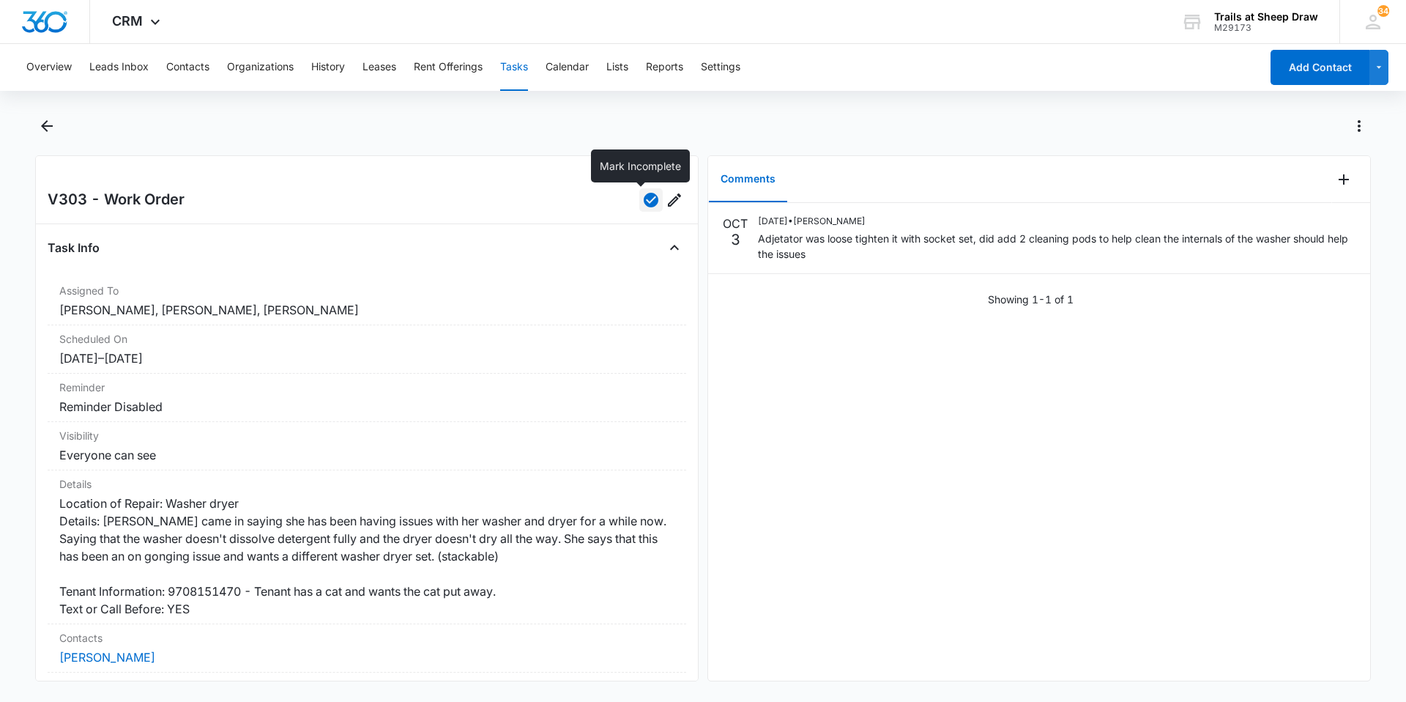
click at [644, 198] on icon "button" at bounding box center [651, 200] width 15 height 15
click at [1339, 179] on icon "Add Comment" at bounding box center [1344, 179] width 10 height 10
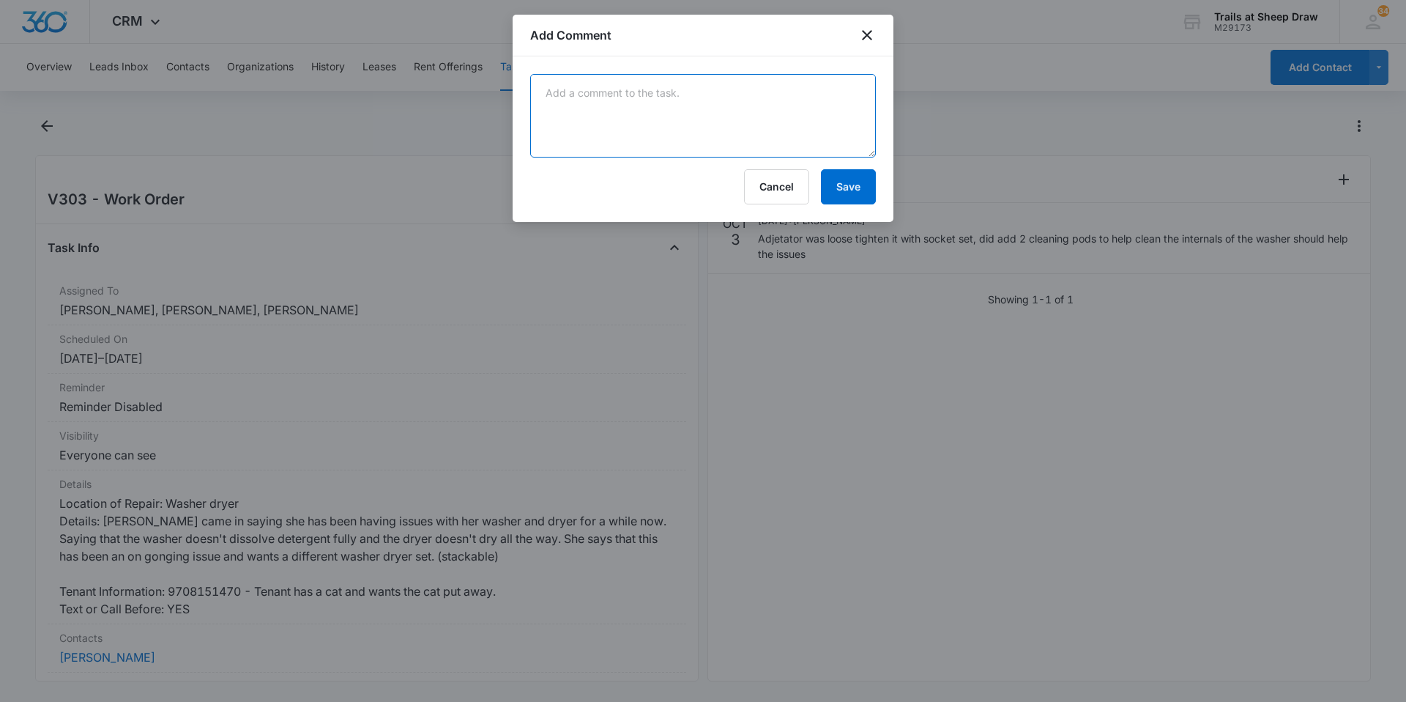
click at [666, 127] on textarea at bounding box center [703, 115] width 346 height 83
click at [686, 81] on textarea "Tenant still" at bounding box center [703, 115] width 346 height 83
click at [670, 94] on textarea "Tenant still statng" at bounding box center [703, 115] width 346 height 83
click at [668, 94] on textarea "Tenant still stating" at bounding box center [703, 115] width 346 height 83
click at [690, 88] on textarea "Tenant still stating washer" at bounding box center [703, 115] width 346 height 83
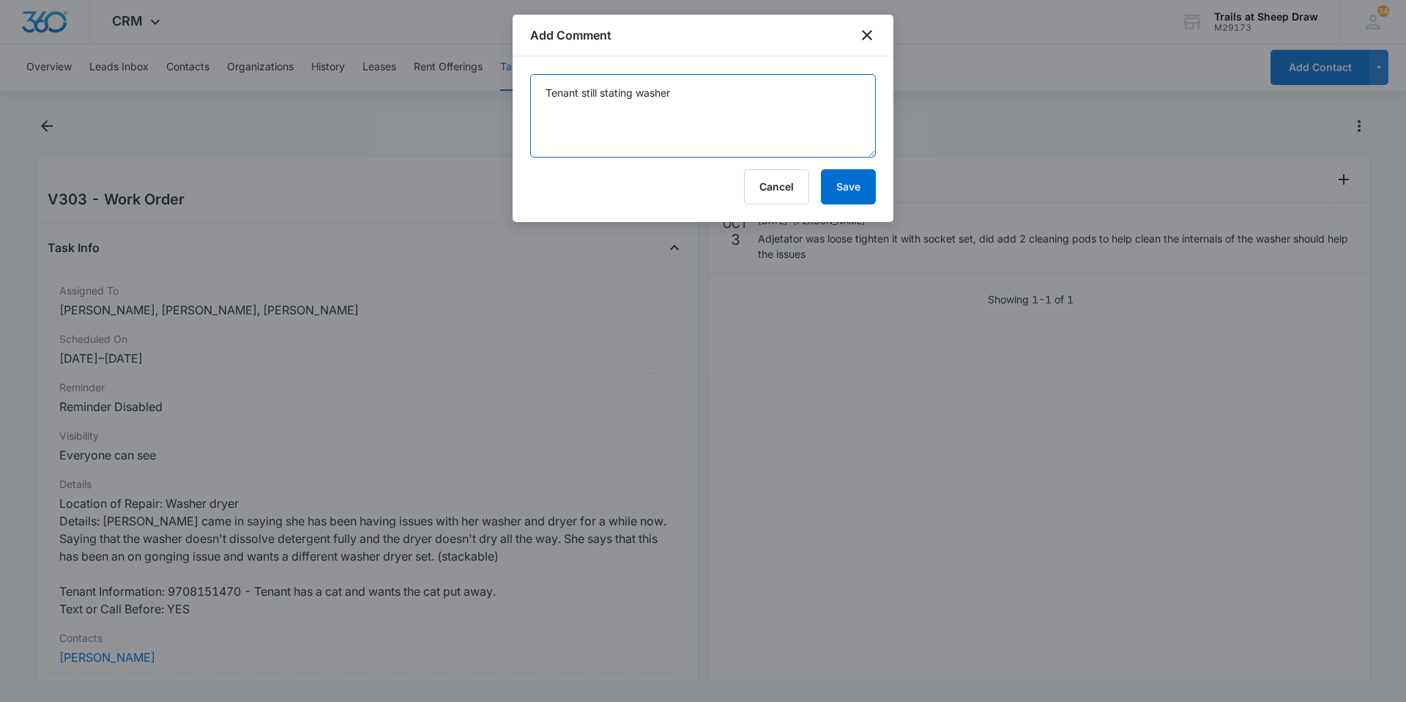
click at [691, 91] on textarea "Tenant still stating washer" at bounding box center [703, 115] width 346 height 83
type textarea "Tenant still stating washer is not washing clothes properly. Something in washe…"
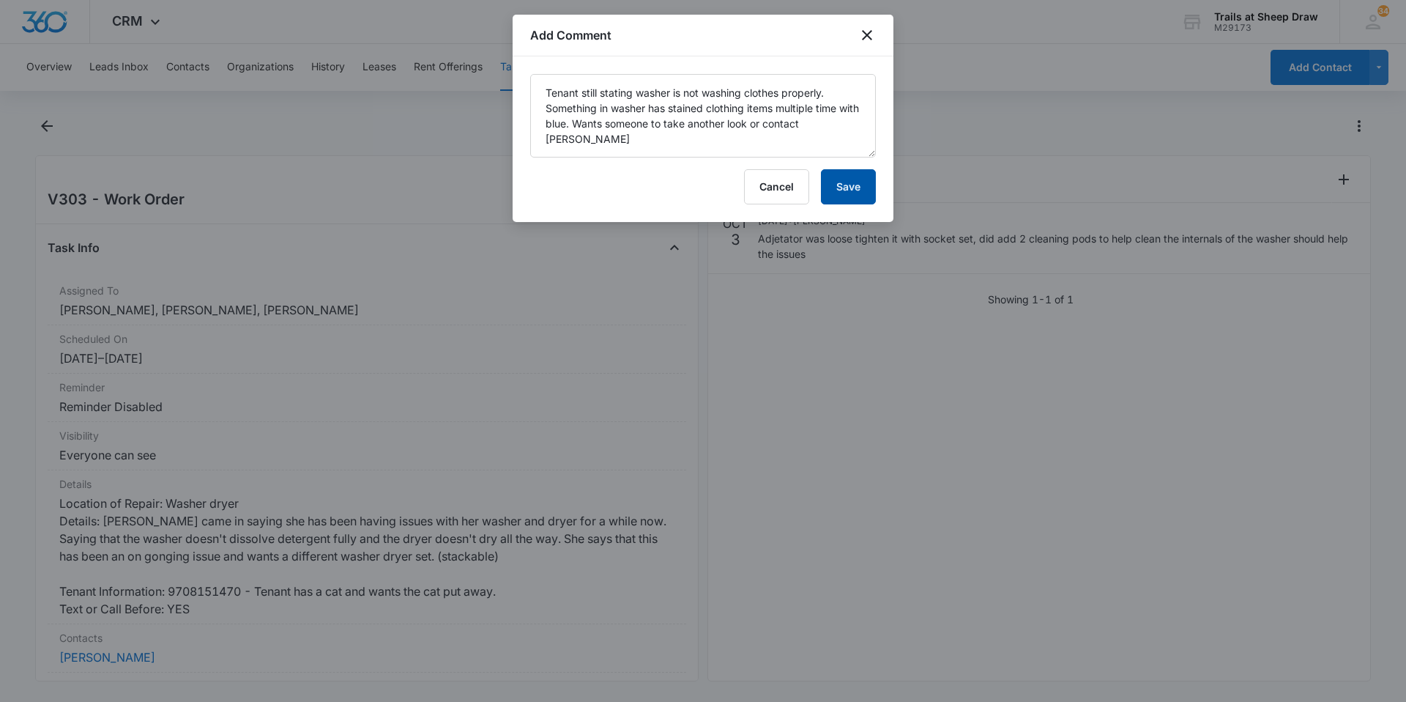
click at [869, 182] on button "Save" at bounding box center [848, 186] width 55 height 35
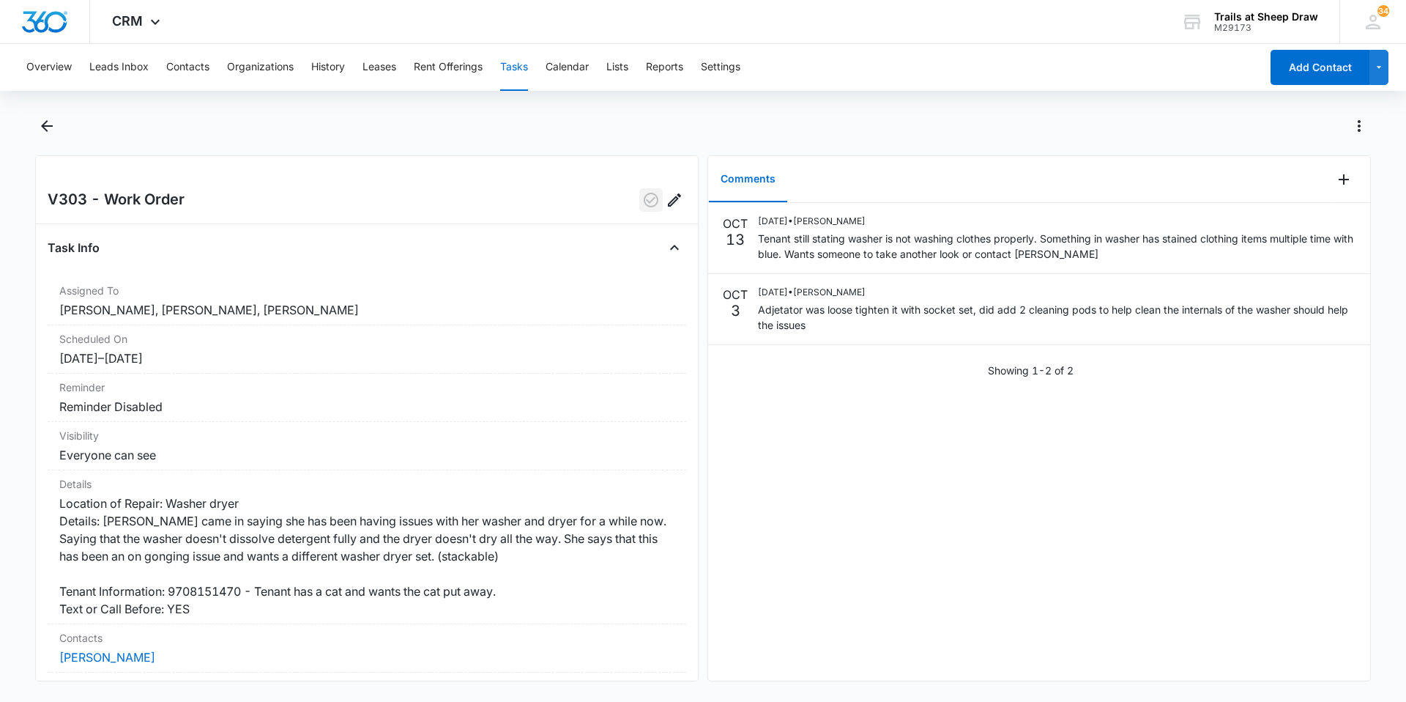
click at [511, 71] on button "Tasks" at bounding box center [514, 67] width 28 height 47
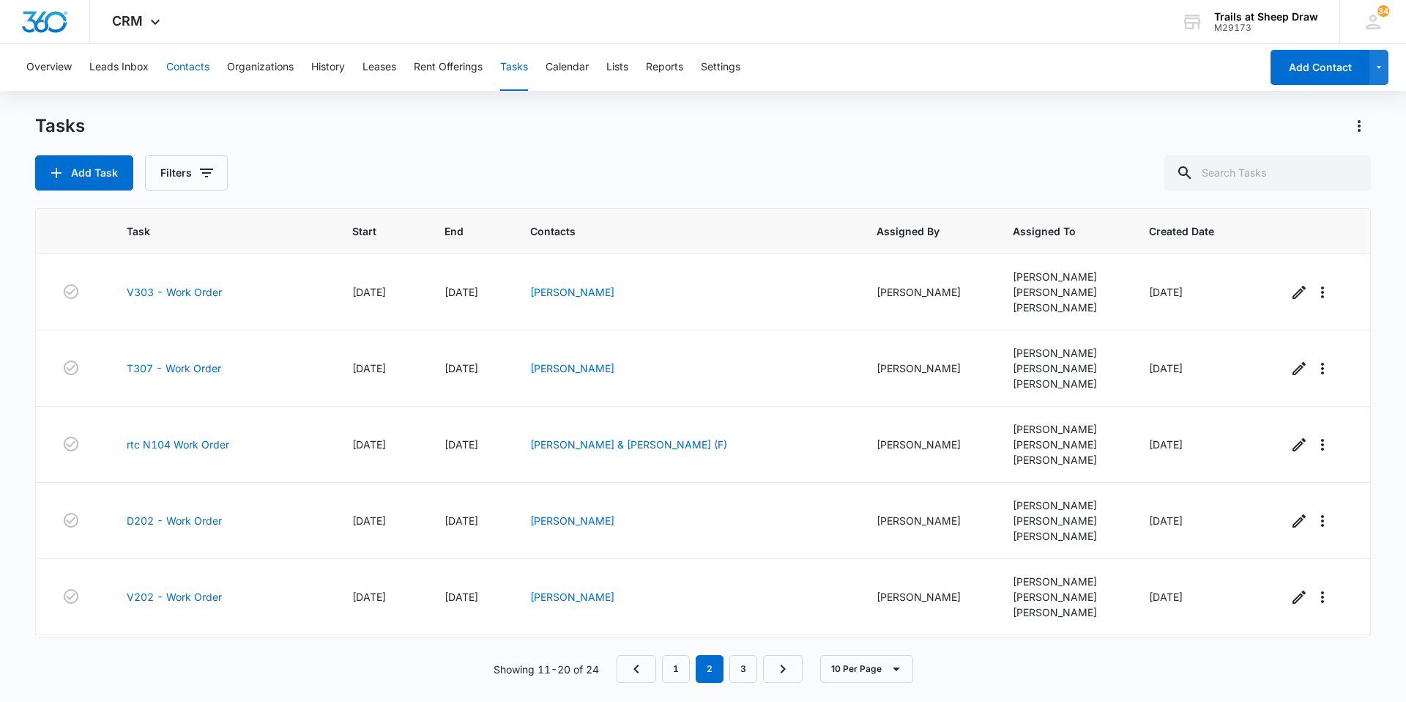
drag, startPoint x: 189, startPoint y: 73, endPoint x: 370, endPoint y: 88, distance: 181.6
click at [190, 73] on button "Contacts" at bounding box center [187, 67] width 43 height 47
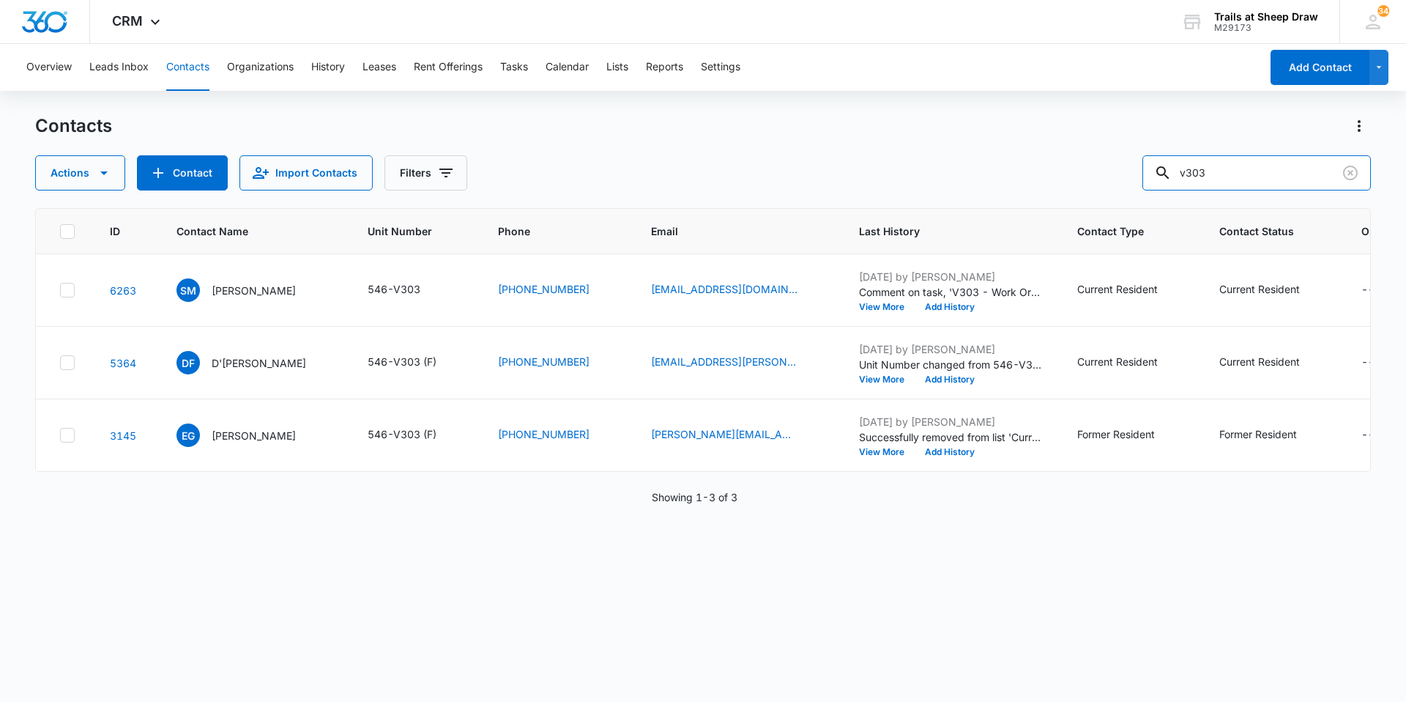
drag, startPoint x: 1237, startPoint y: 181, endPoint x: 1132, endPoint y: 183, distance: 105.5
click at [1132, 183] on div "Actions Contact Import Contacts Filters v303" at bounding box center [703, 172] width 1336 height 35
type input "o105"
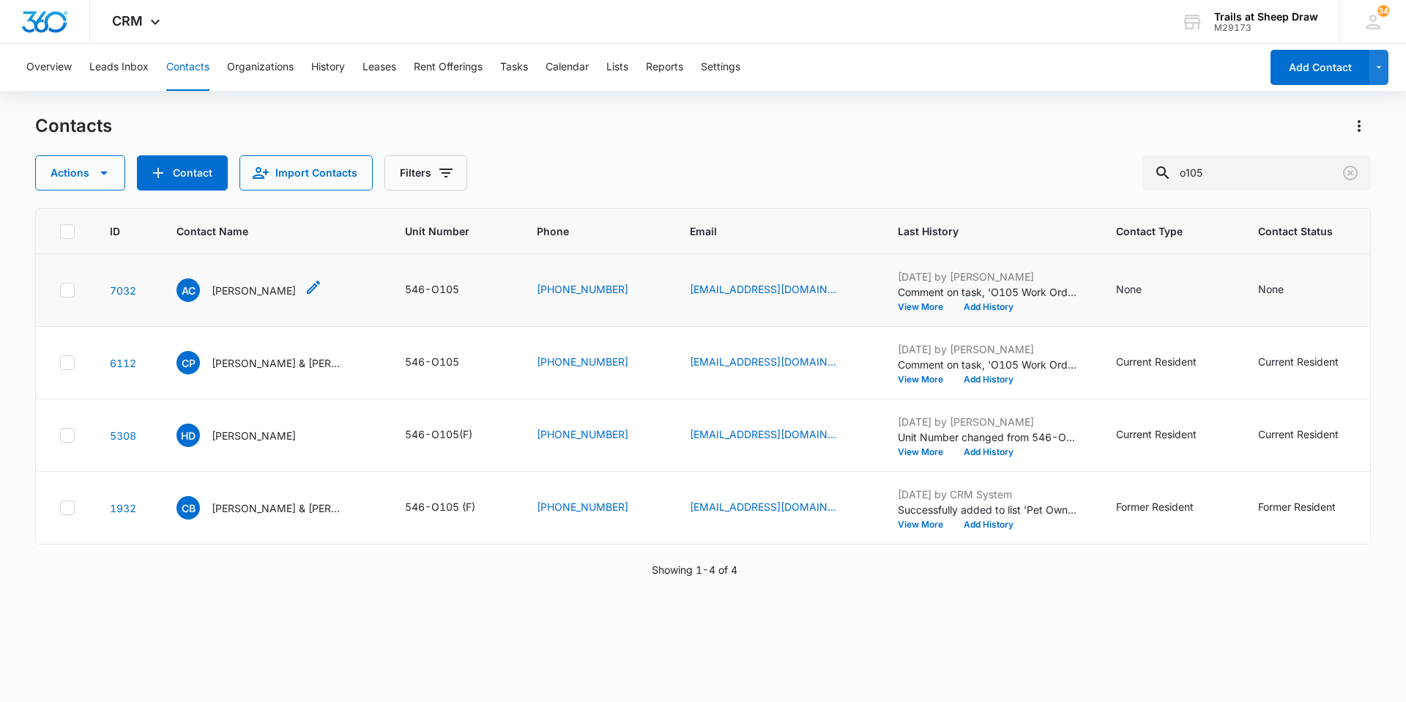
click at [296, 285] on p "[PERSON_NAME]" at bounding box center [254, 290] width 84 height 15
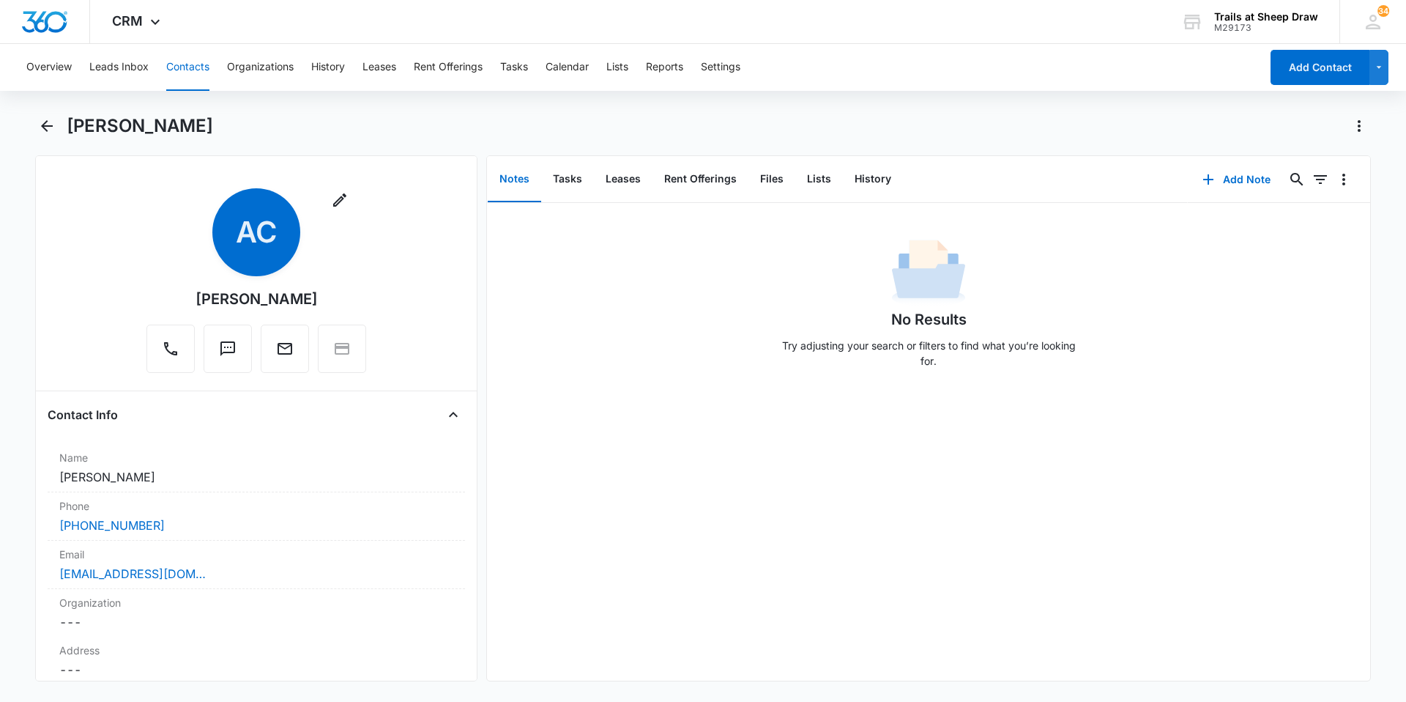
drag, startPoint x: 193, startPoint y: 62, endPoint x: 297, endPoint y: 81, distance: 105.0
click at [198, 60] on button "Contacts" at bounding box center [187, 67] width 43 height 47
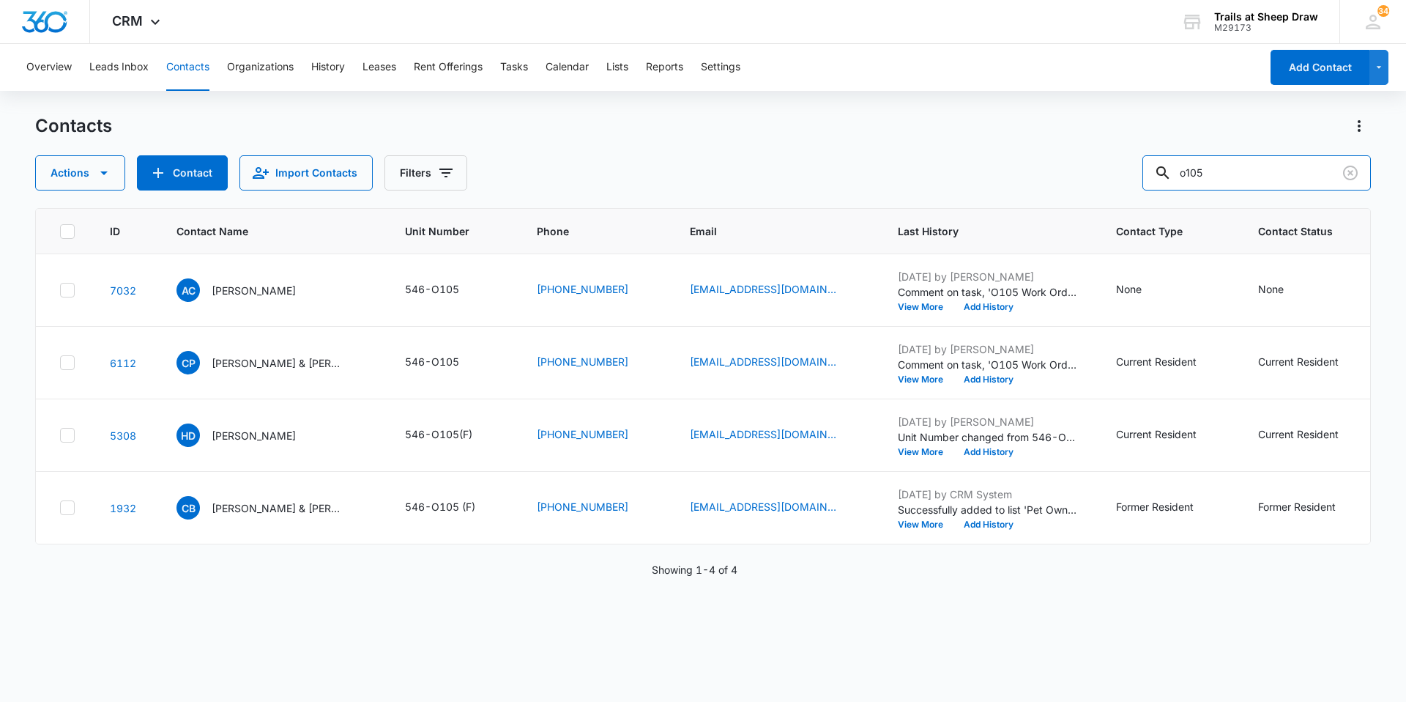
drag, startPoint x: 1242, startPoint y: 168, endPoint x: 1044, endPoint y: 174, distance: 198.6
click at [1052, 165] on div "Actions Contact Import Contacts Filters o105" at bounding box center [703, 172] width 1336 height 35
type input "h104"
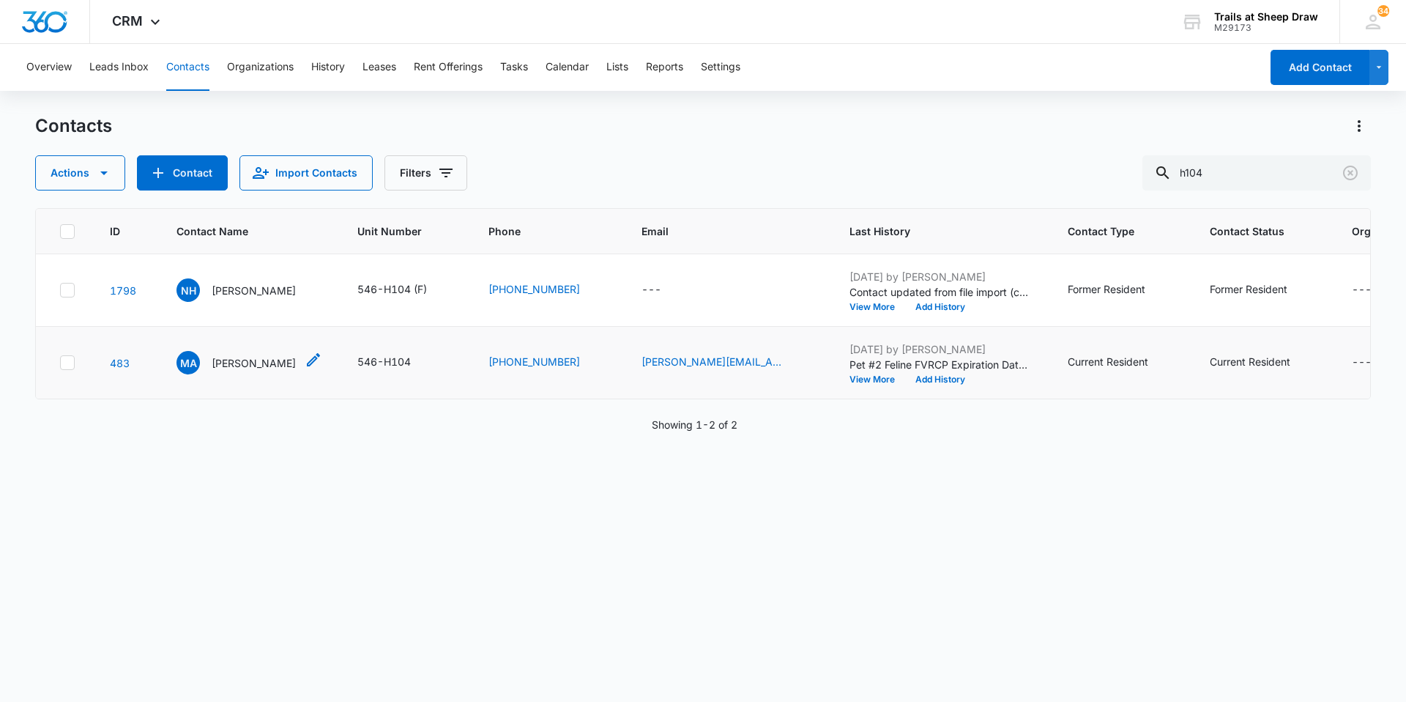
click at [233, 367] on p "[PERSON_NAME]" at bounding box center [254, 362] width 84 height 15
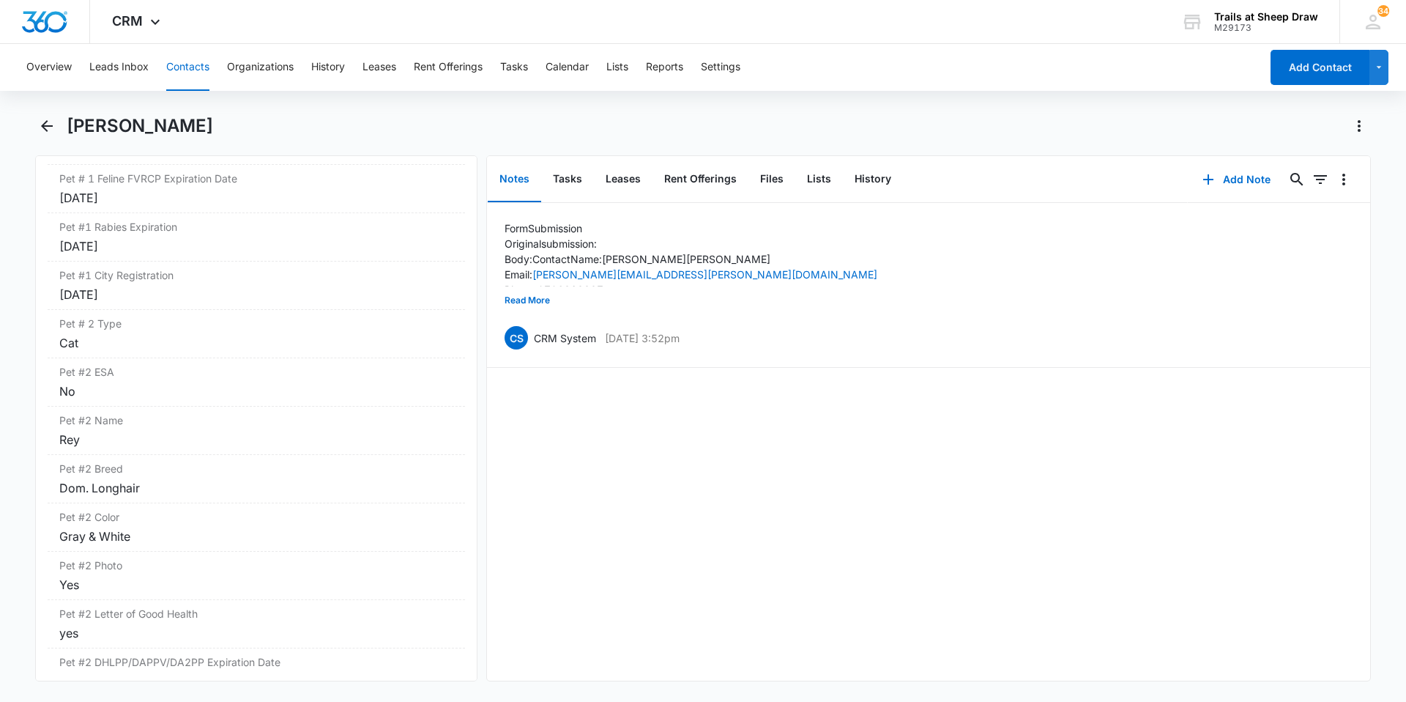
scroll to position [2417, 0]
